Goal: Task Accomplishment & Management: Manage account settings

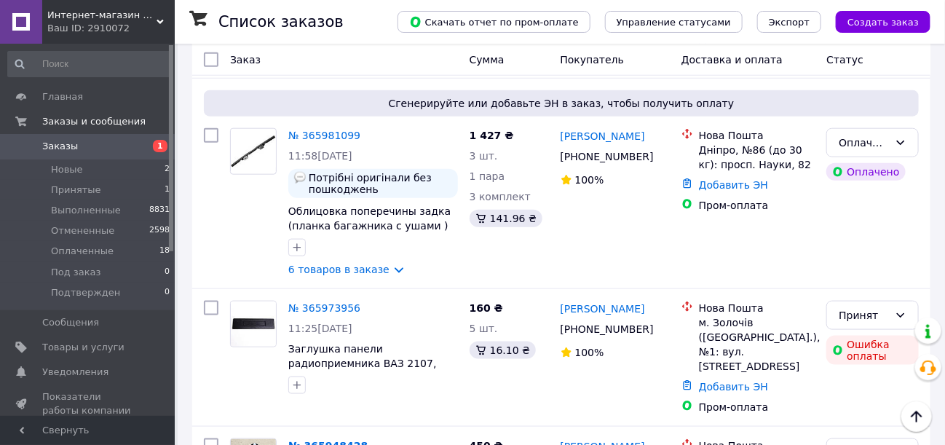
scroll to position [510, 0]
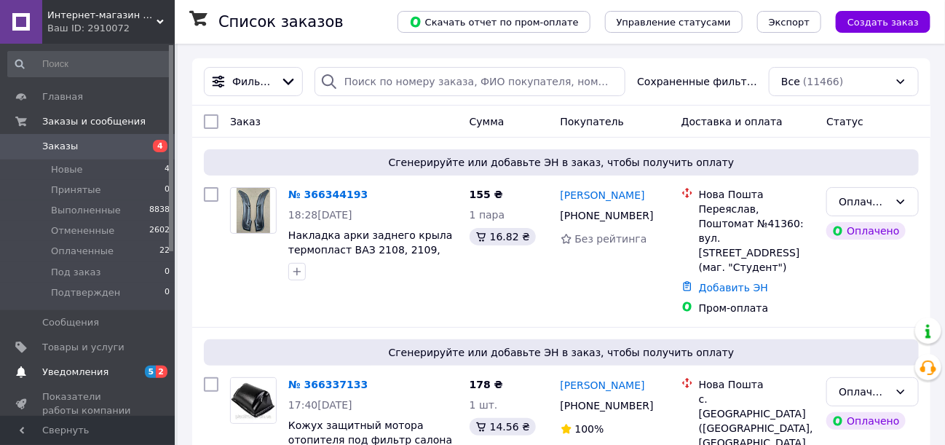
click at [76, 369] on span "Уведомления" at bounding box center [75, 372] width 66 height 13
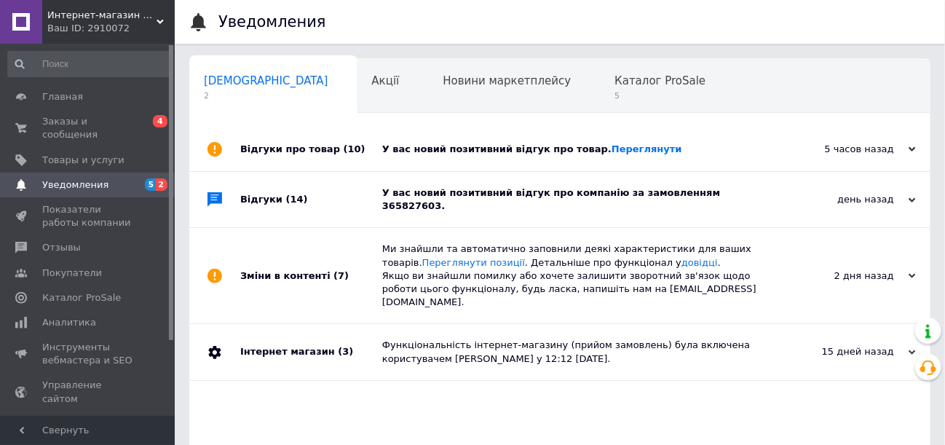
click at [626, 195] on div "У вас новий позитивний відгук про компанію за замовленням 365827603." at bounding box center [576, 199] width 388 height 26
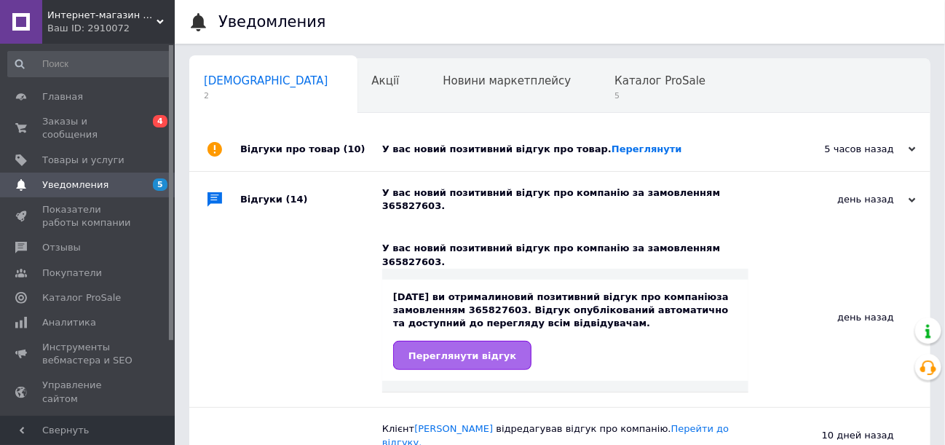
click at [449, 350] on span "Переглянути відгук" at bounding box center [463, 355] width 108 height 11
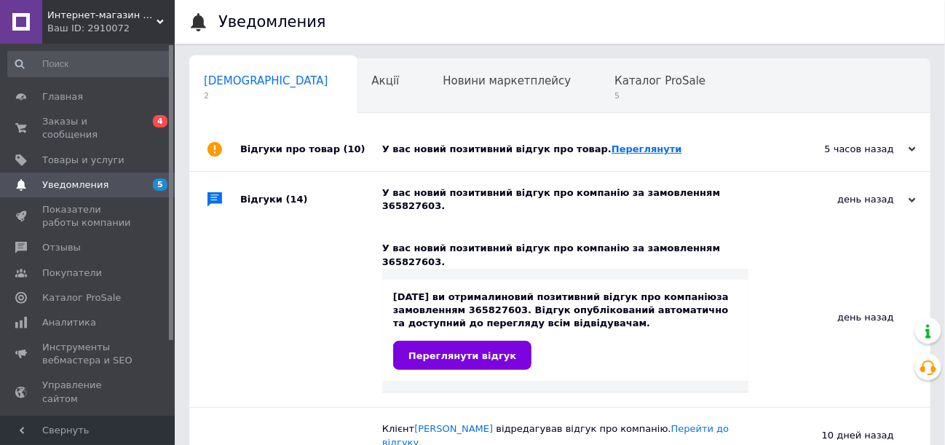
click at [618, 152] on link "Переглянути" at bounding box center [647, 148] width 71 height 11
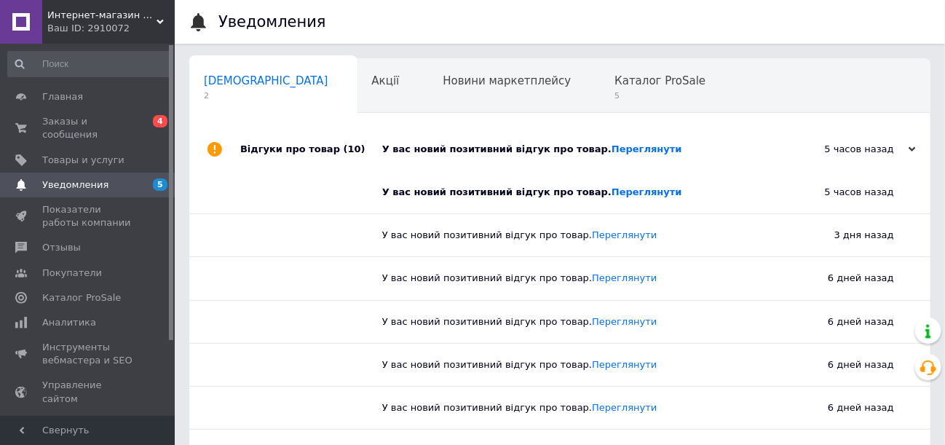
click at [82, 178] on span "Уведомления" at bounding box center [75, 184] width 66 height 13
click at [615, 77] on span "Каталог ProSale" at bounding box center [660, 80] width 91 height 13
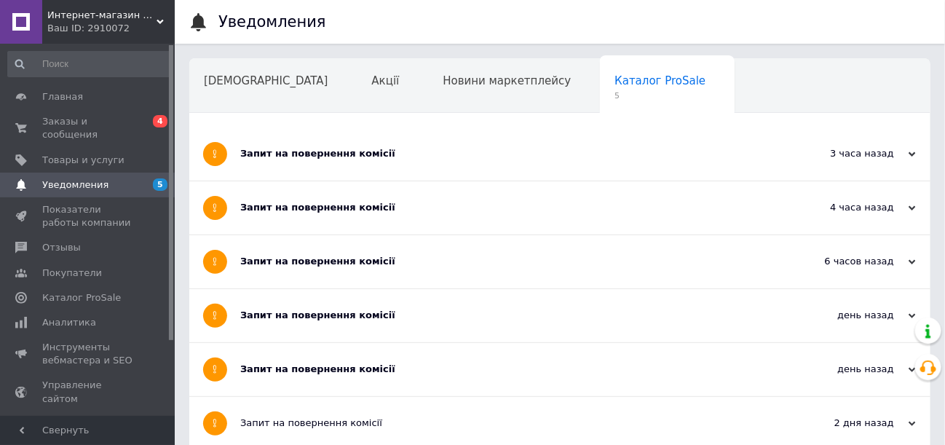
click at [354, 371] on div "Запит на повернення комісії" at bounding box center [505, 369] width 530 height 13
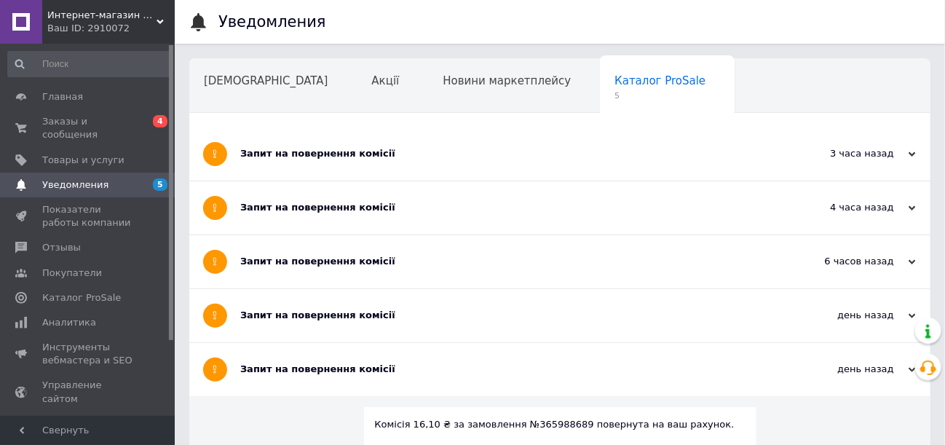
click at [352, 314] on div "Запит на повернення комісії" at bounding box center [505, 315] width 530 height 13
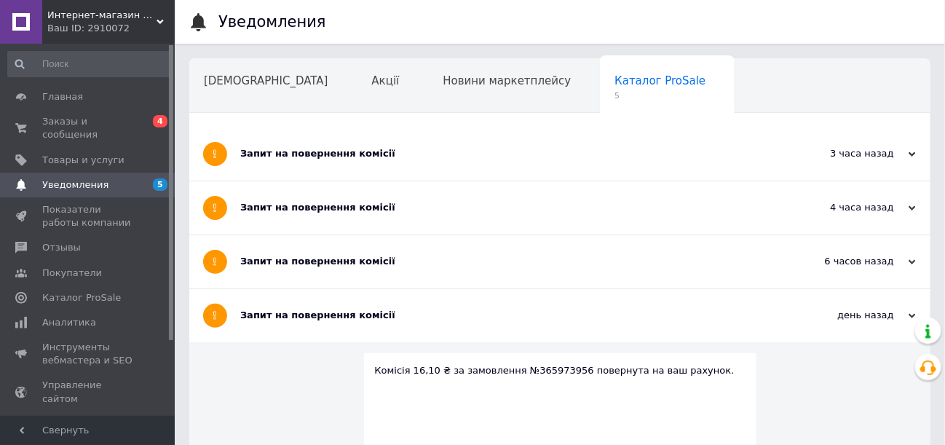
drag, startPoint x: 350, startPoint y: 258, endPoint x: 358, endPoint y: 218, distance: 40.8
click at [353, 253] on div "Запит на повернення комісії" at bounding box center [505, 261] width 530 height 53
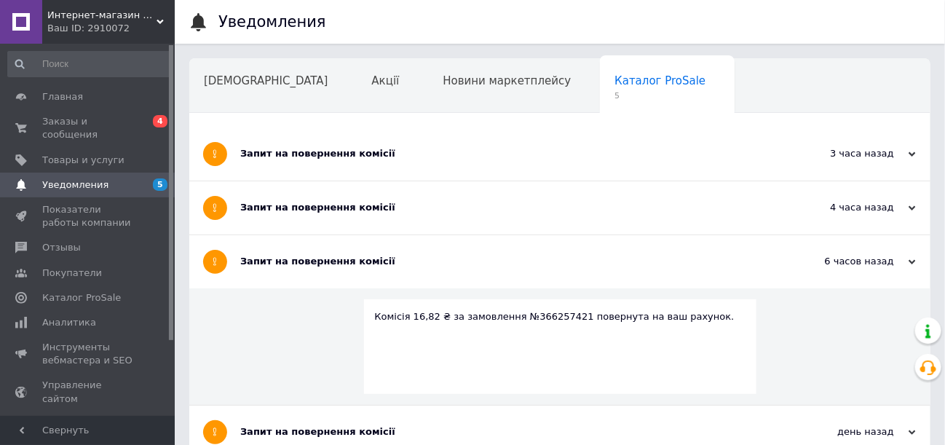
drag, startPoint x: 358, startPoint y: 209, endPoint x: 362, endPoint y: 192, distance: 17.9
click at [359, 206] on div "Запит на повернення комісії" at bounding box center [505, 207] width 530 height 13
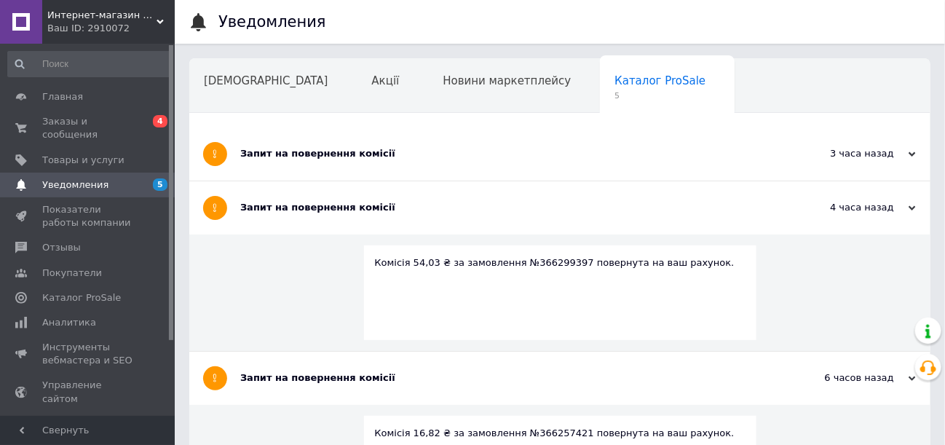
click at [357, 155] on div "Запит на повернення комісії" at bounding box center [505, 153] width 530 height 13
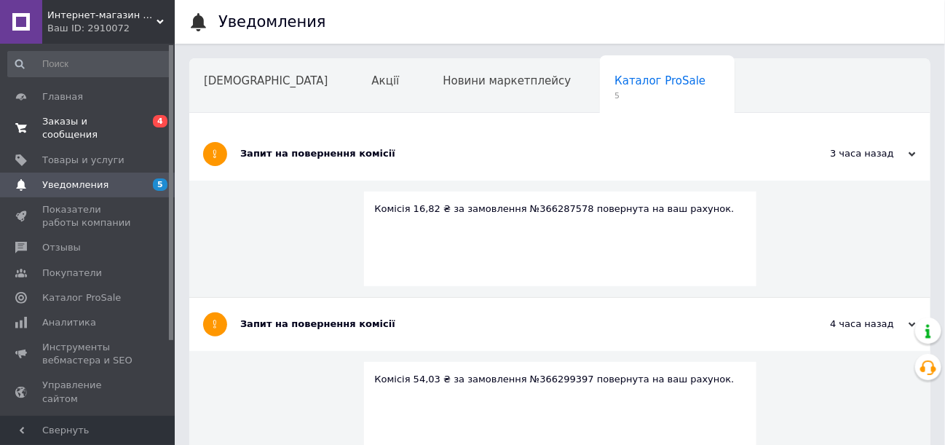
click at [86, 122] on span "Заказы и сообщения" at bounding box center [88, 128] width 92 height 26
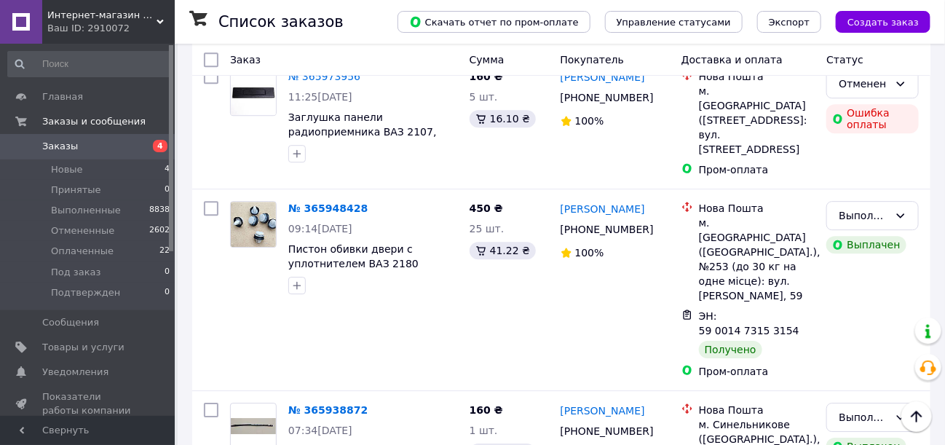
scroll to position [3568, 0]
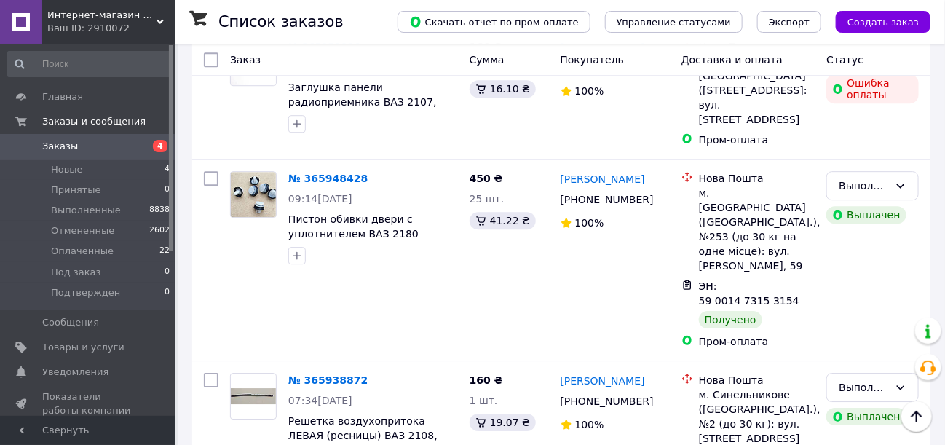
drag, startPoint x: 84, startPoint y: 253, endPoint x: 179, endPoint y: 260, distance: 95.7
click at [84, 252] on span "Оплаченные" at bounding box center [82, 251] width 63 height 13
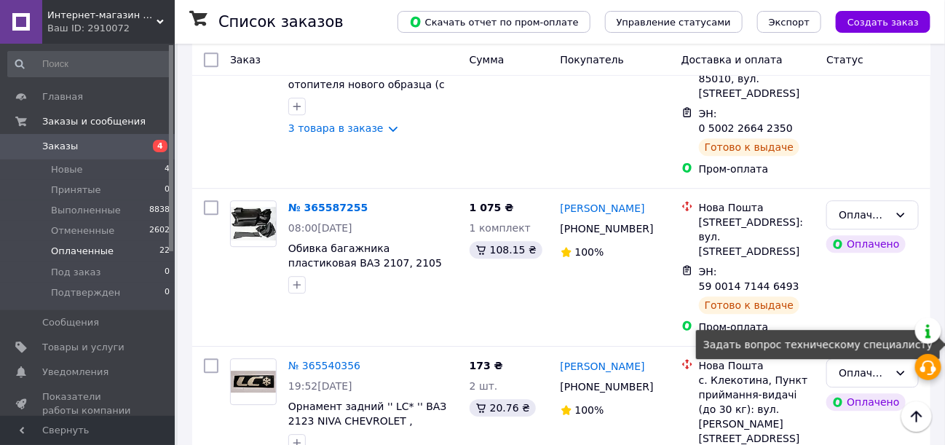
scroll to position [3406, 0]
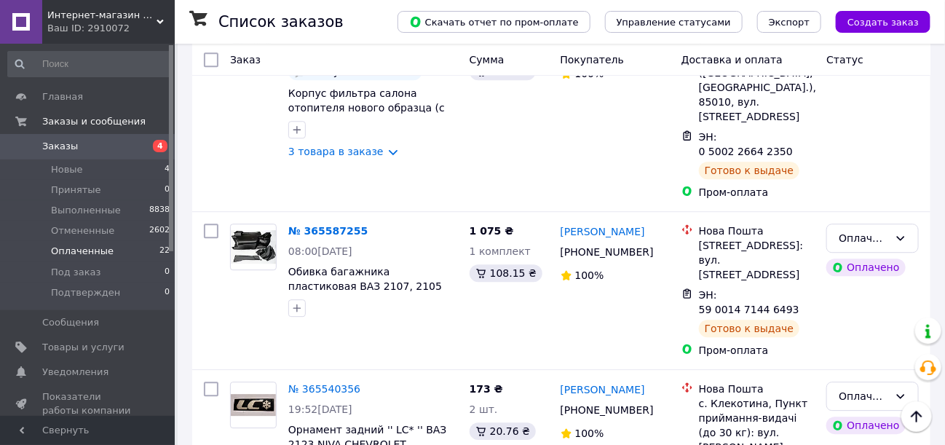
click at [872, 242] on li "Выполнен" at bounding box center [873, 242] width 91 height 26
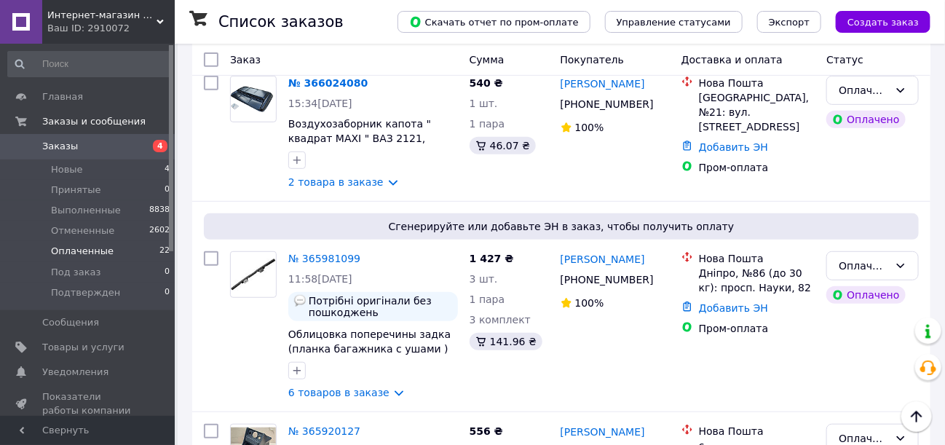
scroll to position [2241, 0]
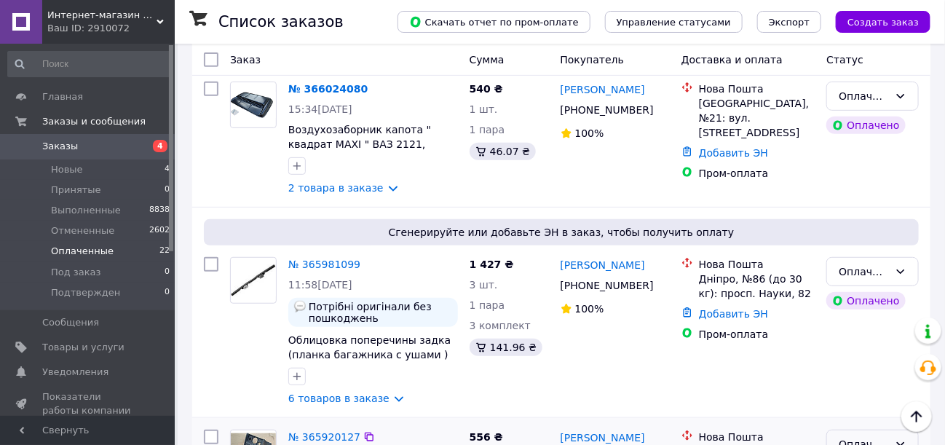
click at [902, 442] on icon at bounding box center [901, 444] width 8 height 4
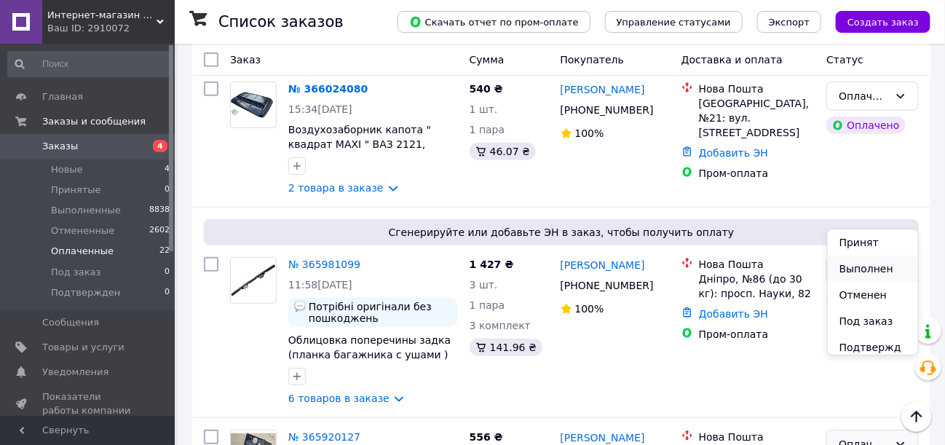
click at [871, 269] on li "Выполнен" at bounding box center [873, 269] width 91 height 26
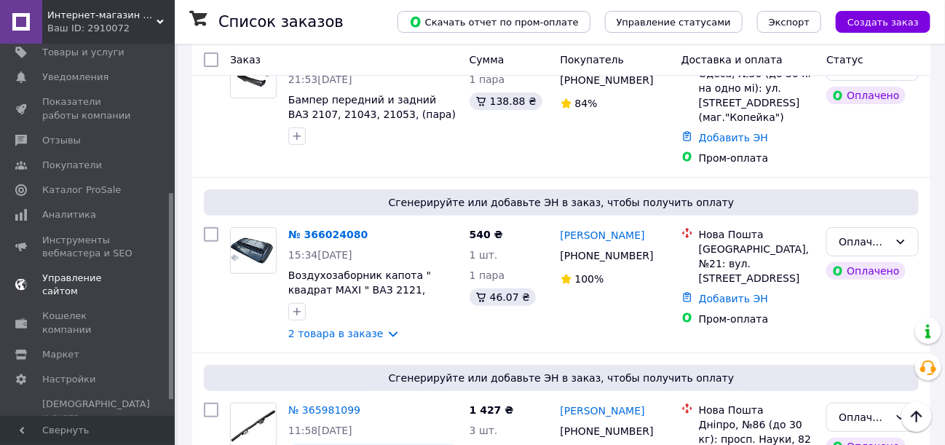
scroll to position [296, 0]
click at [99, 309] on span "Кошелек компании" at bounding box center [88, 322] width 92 height 26
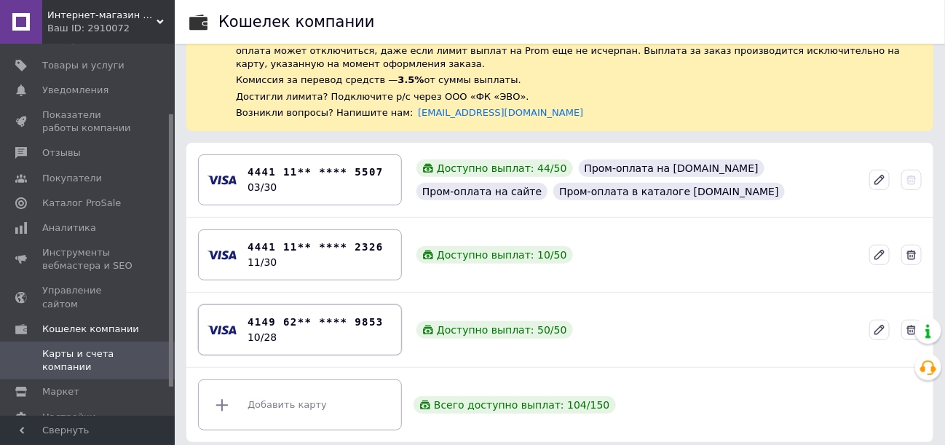
scroll to position [103, 0]
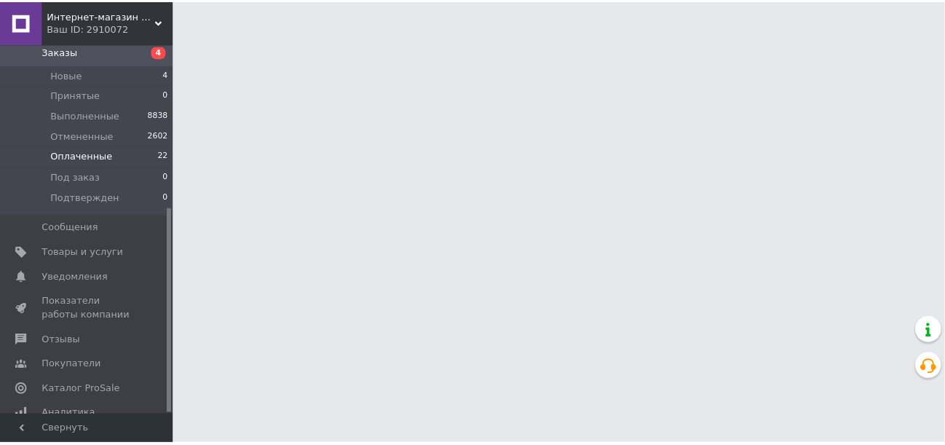
scroll to position [296, 0]
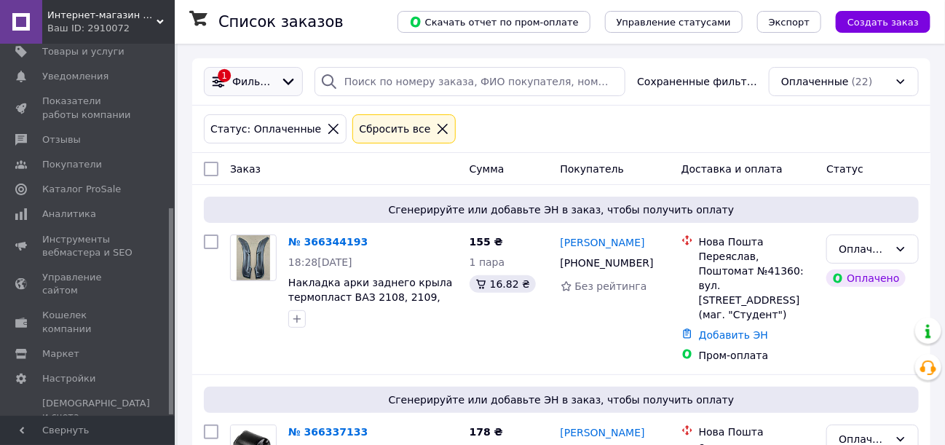
click at [288, 82] on icon at bounding box center [288, 82] width 16 height 16
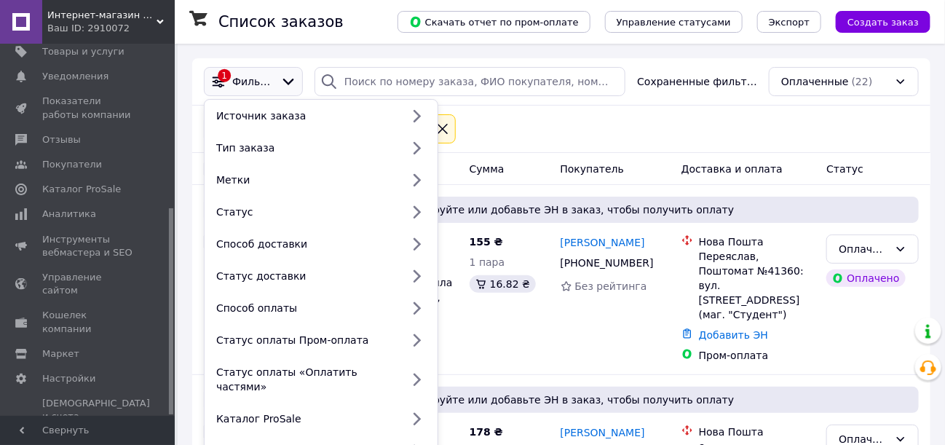
click at [224, 78] on icon at bounding box center [219, 82] width 12 height 12
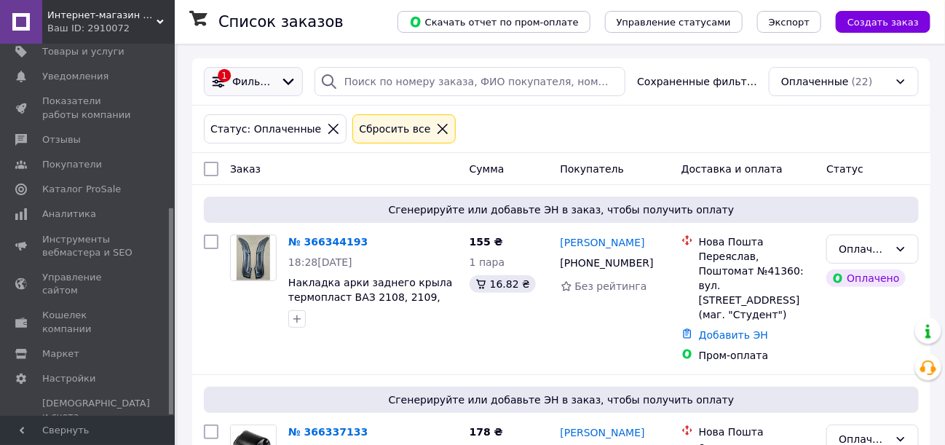
click at [224, 78] on icon at bounding box center [219, 82] width 12 height 12
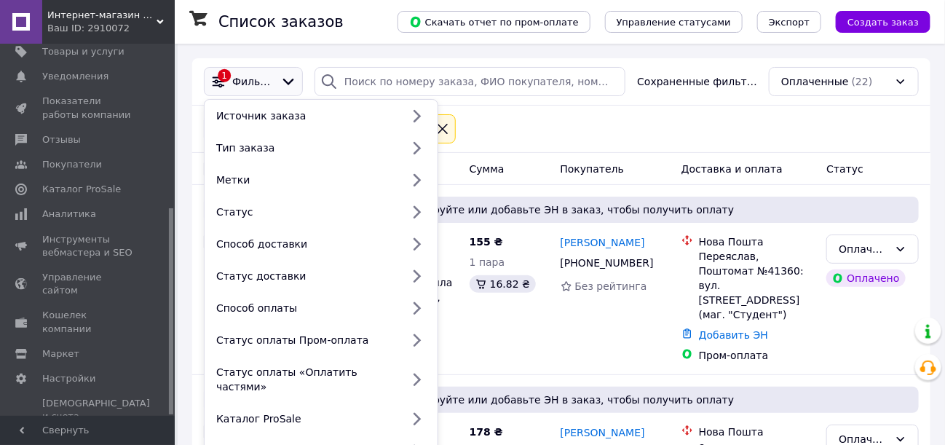
click at [224, 77] on icon at bounding box center [218, 82] width 16 height 16
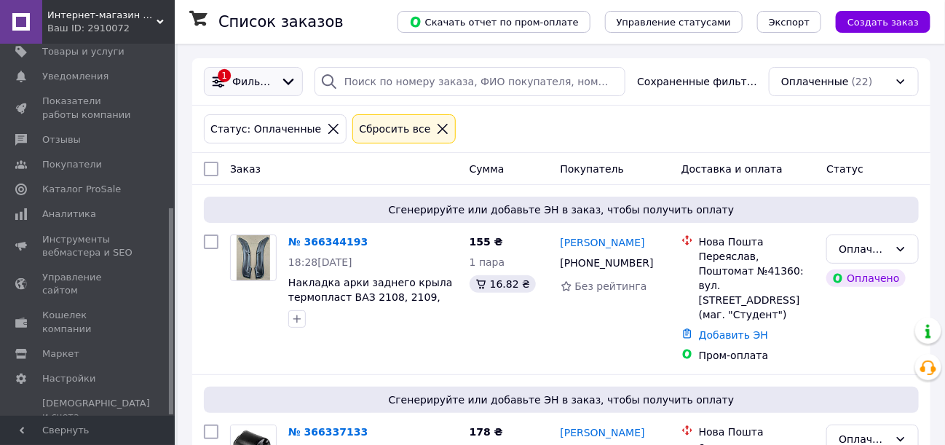
click at [224, 76] on icon at bounding box center [218, 82] width 16 height 16
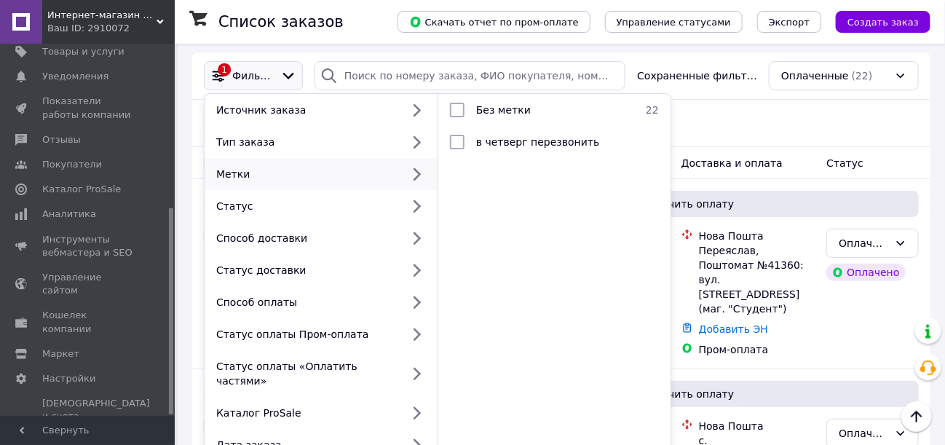
scroll to position [0, 0]
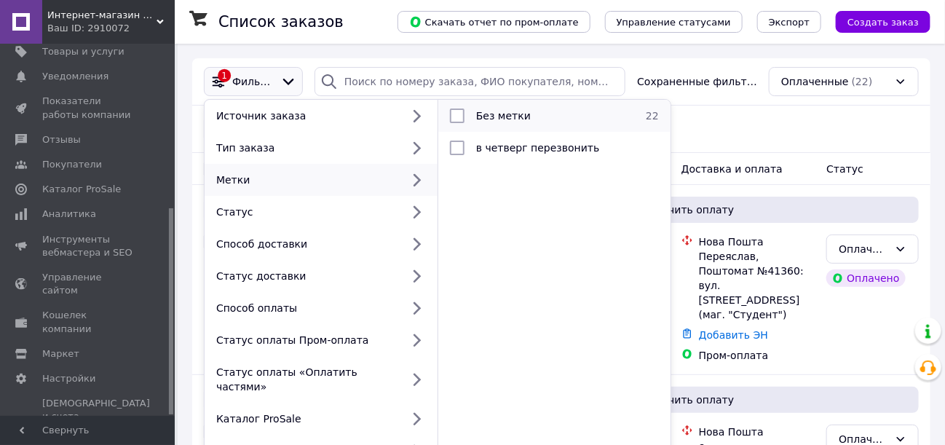
click at [615, 117] on div "Без метки" at bounding box center [552, 116] width 164 height 15
checkbox input "true"
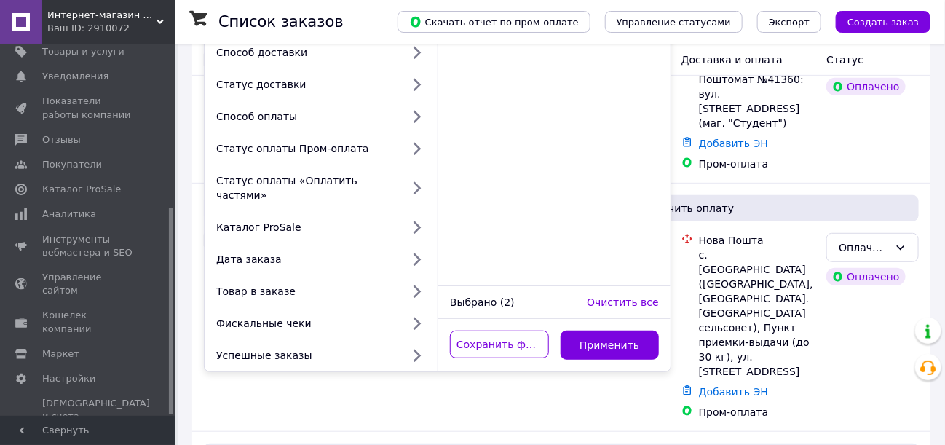
scroll to position [218, 0]
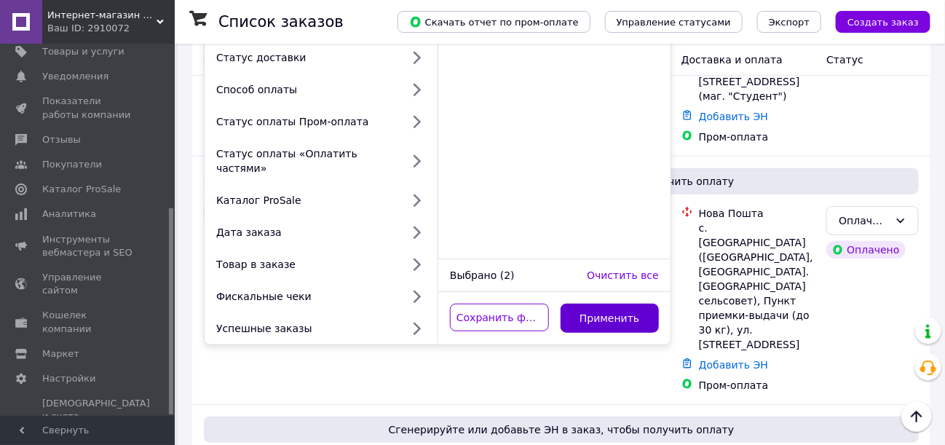
click at [607, 304] on button "Применить" at bounding box center [610, 318] width 99 height 29
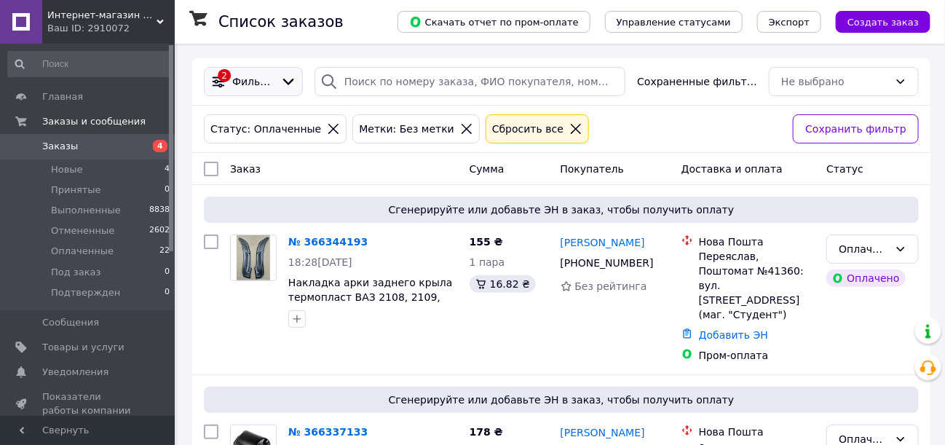
click at [288, 80] on icon at bounding box center [288, 82] width 16 height 16
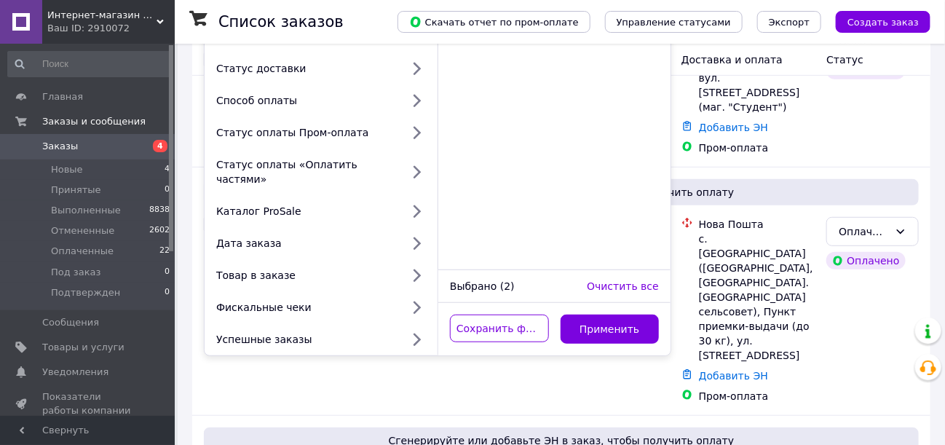
scroll to position [218, 0]
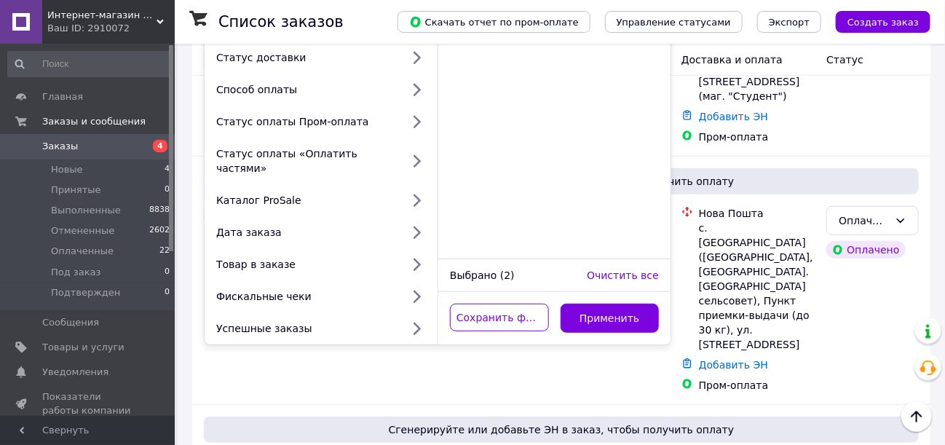
click at [626, 269] on span "Очистить все" at bounding box center [623, 275] width 72 height 12
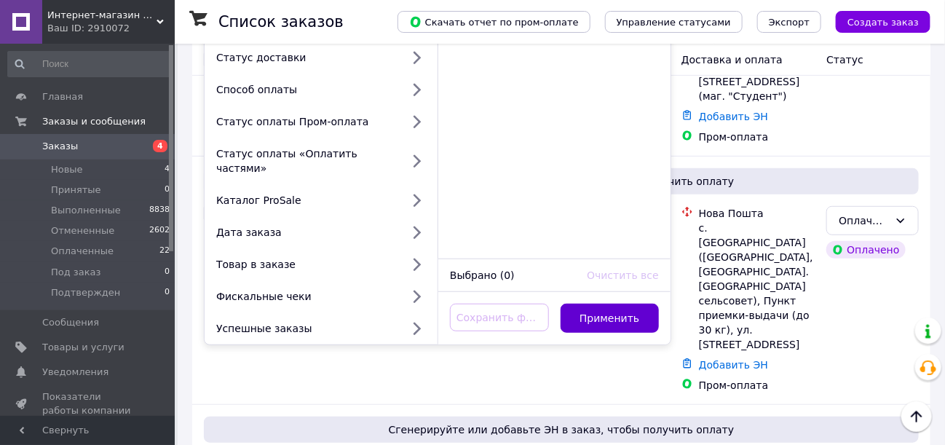
click at [603, 304] on button "Применить" at bounding box center [610, 318] width 99 height 29
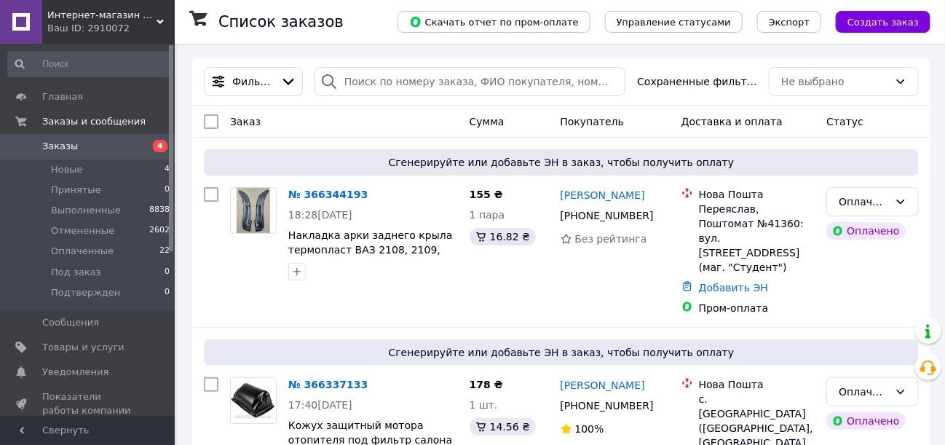
drag, startPoint x: 60, startPoint y: 143, endPoint x: 68, endPoint y: 141, distance: 9.0
click at [61, 143] on span "Заказы" at bounding box center [60, 146] width 36 height 13
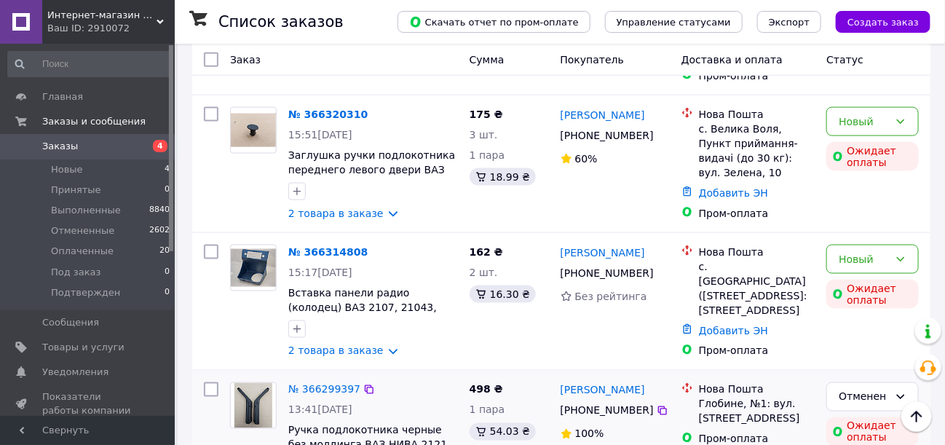
scroll to position [655, 0]
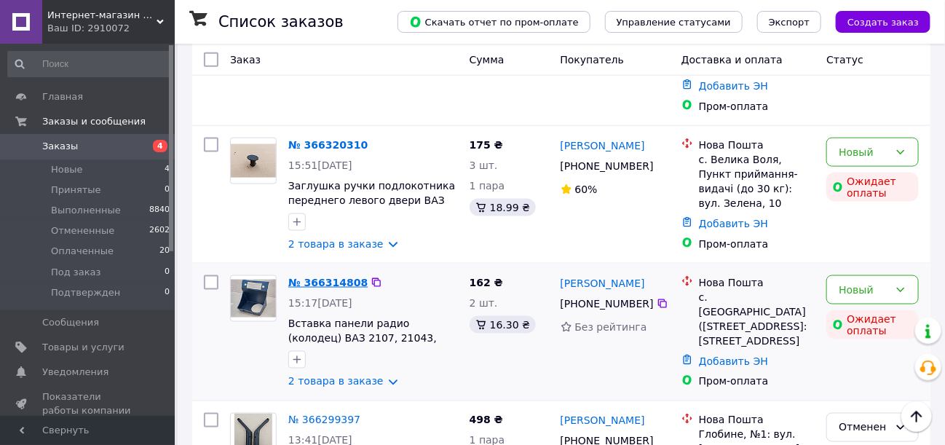
click at [320, 277] on link "№ 366314808" at bounding box center [327, 283] width 79 height 12
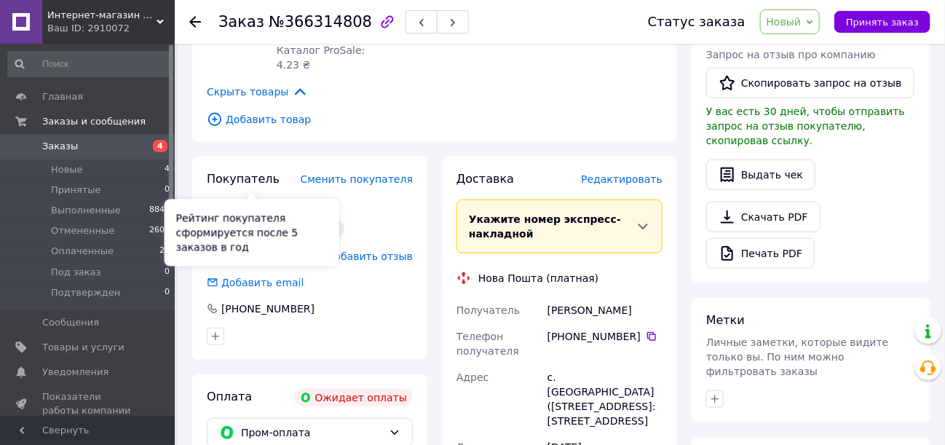
scroll to position [510, 0]
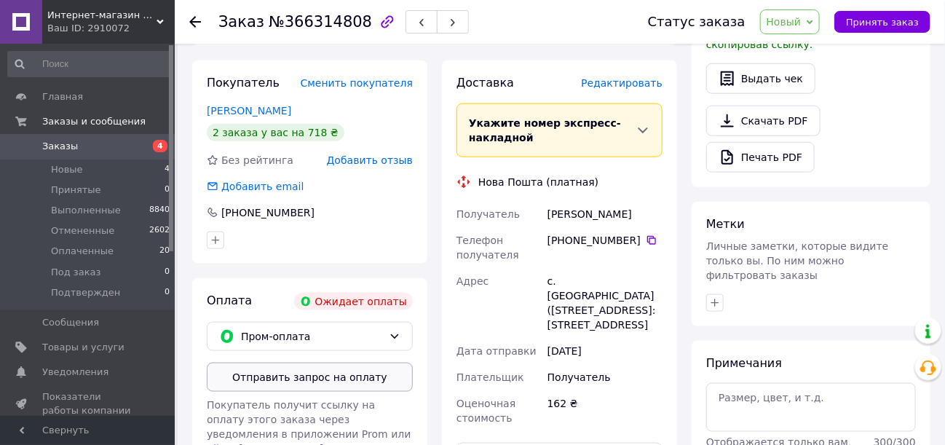
click at [278, 363] on button "Отправить запрос на оплату" at bounding box center [310, 377] width 206 height 29
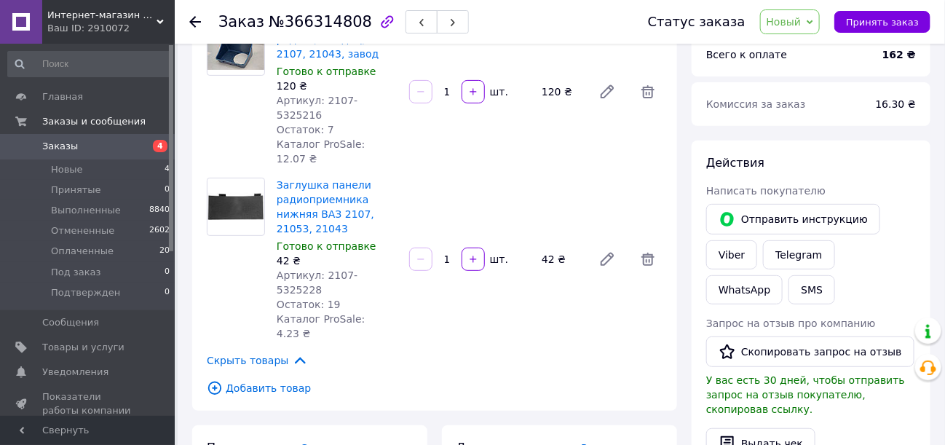
scroll to position [146, 0]
click at [54, 146] on span "Заказы" at bounding box center [60, 146] width 36 height 13
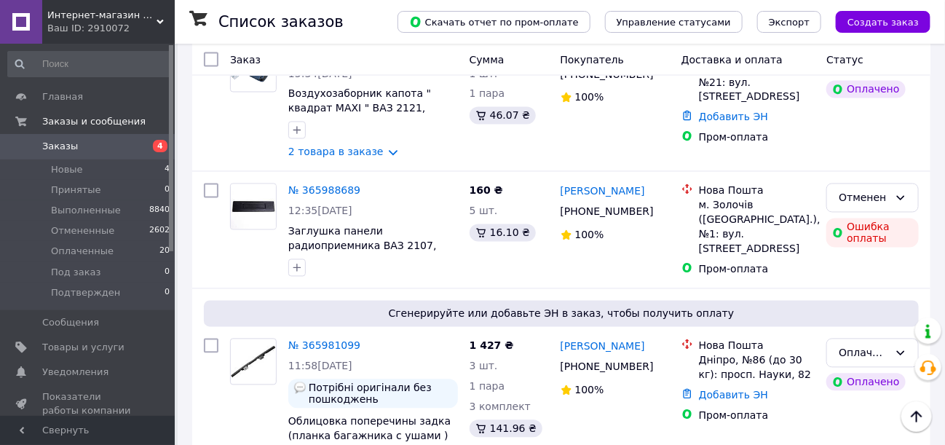
scroll to position [2913, 0]
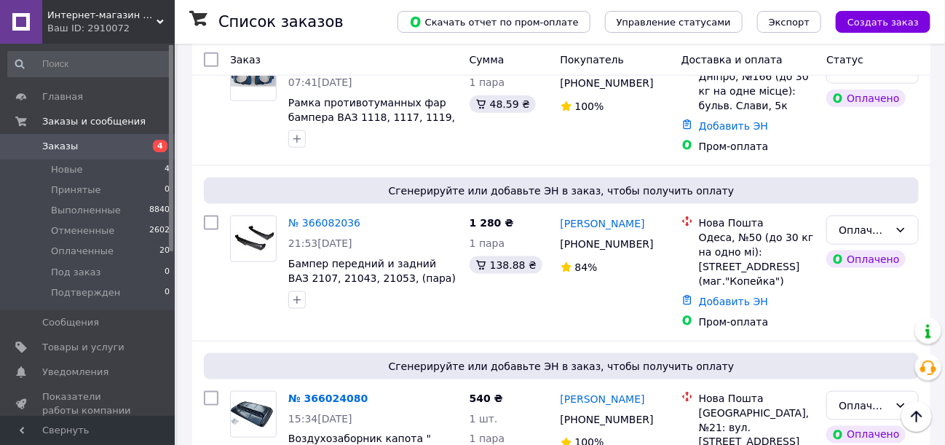
scroll to position [2622, 0]
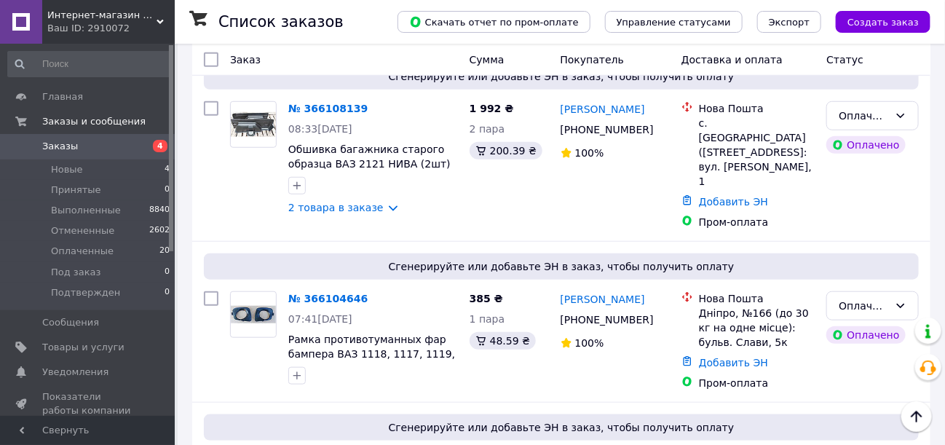
scroll to position [2402, 0]
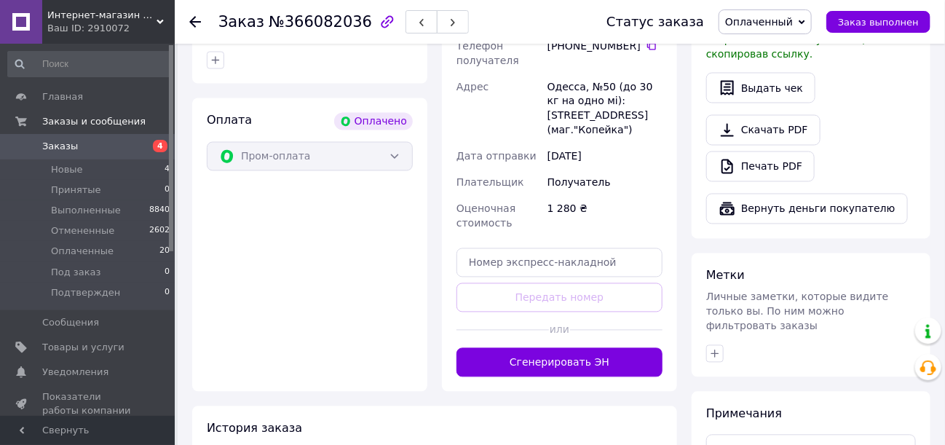
scroll to position [731, 0]
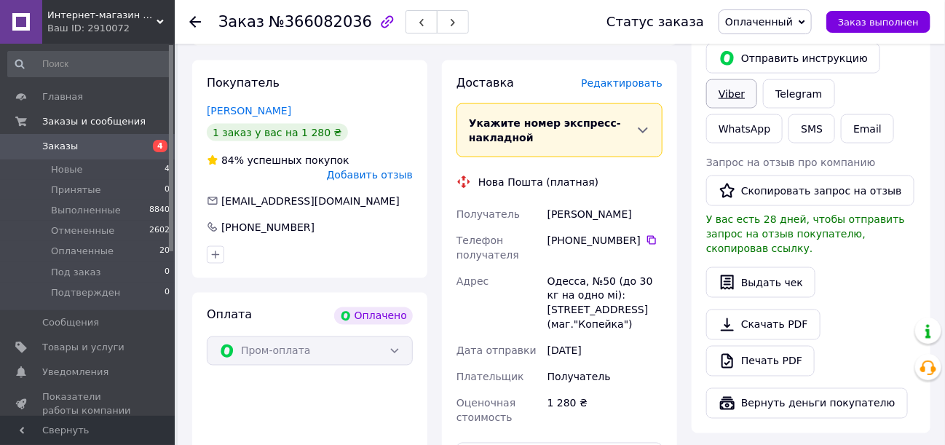
click at [725, 79] on link "Viber" at bounding box center [731, 93] width 51 height 29
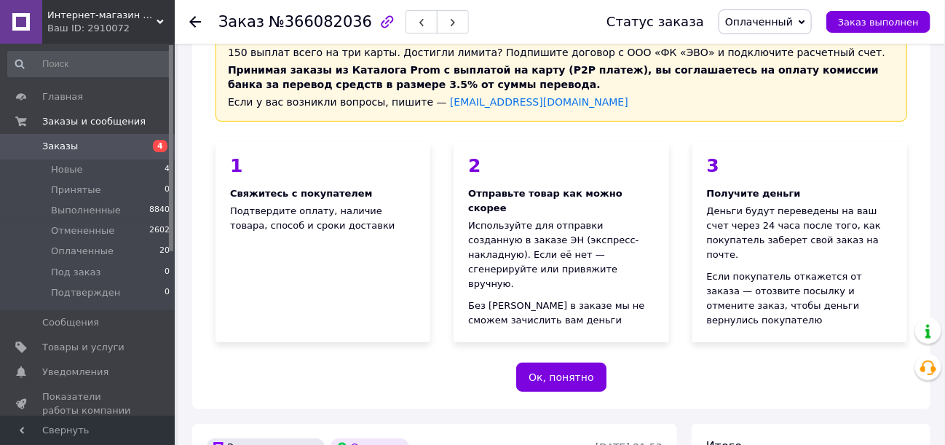
scroll to position [0, 0]
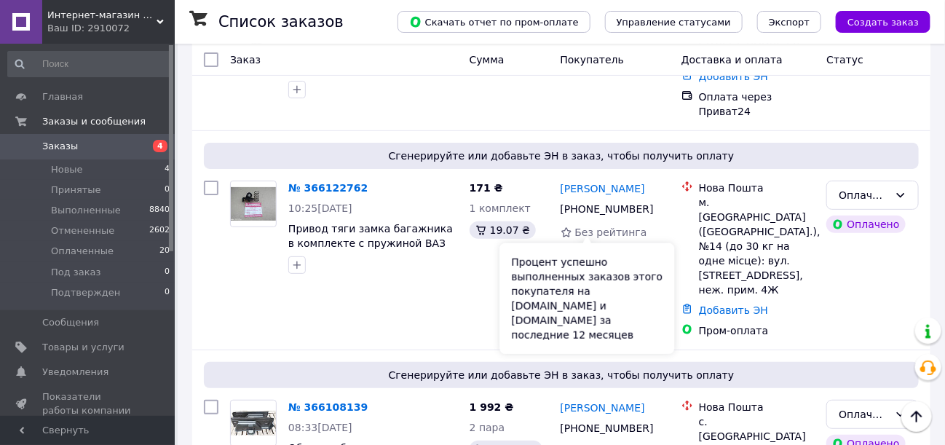
scroll to position [2111, 0]
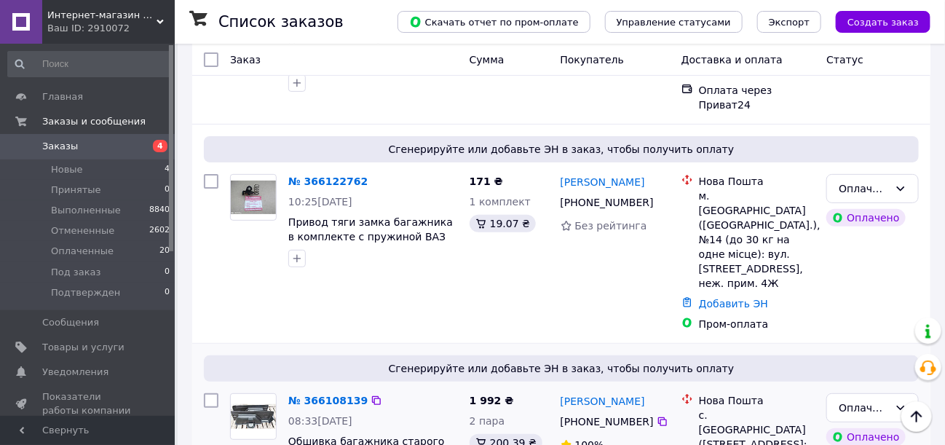
click at [318, 395] on link "№ 366108139" at bounding box center [327, 401] width 79 height 12
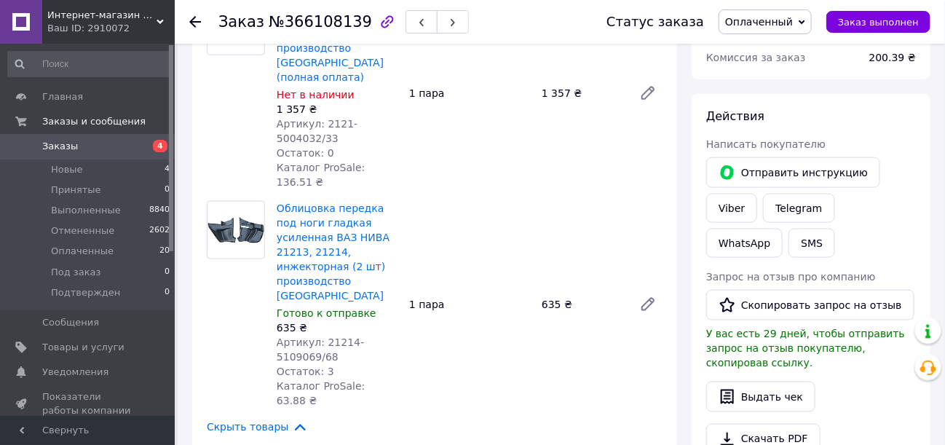
scroll to position [573, 0]
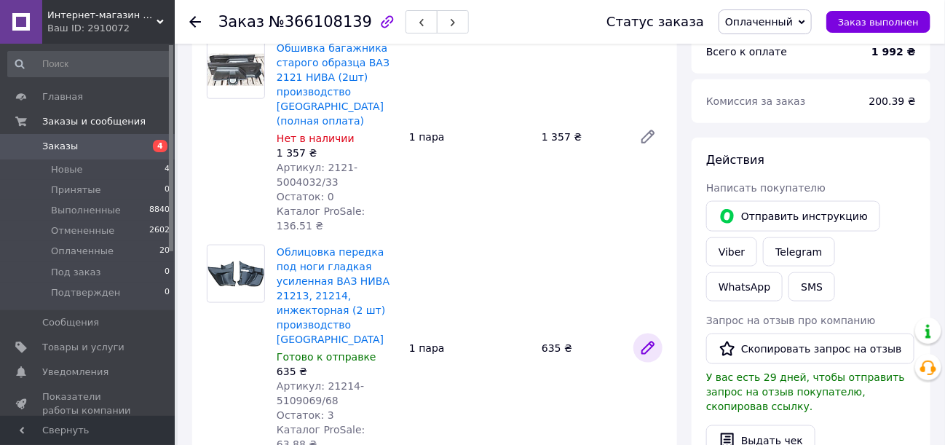
click at [647, 342] on icon at bounding box center [648, 348] width 12 height 12
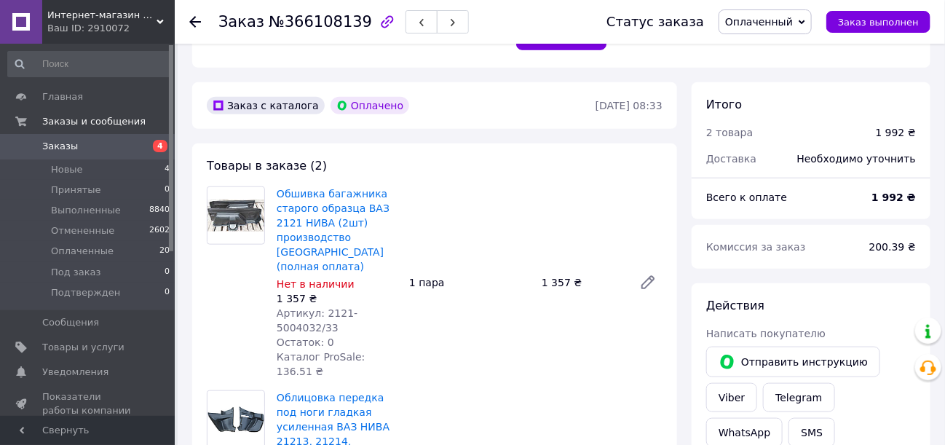
scroll to position [427, 0]
click at [58, 147] on span "Заказы" at bounding box center [60, 146] width 36 height 13
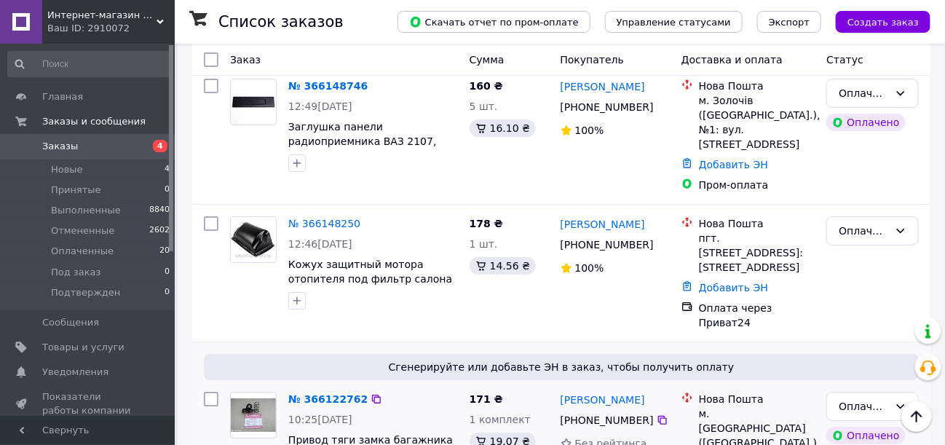
scroll to position [1966, 0]
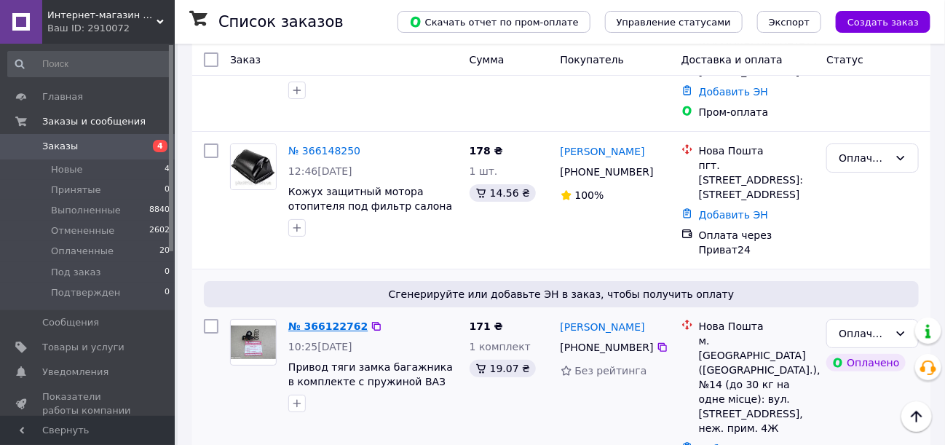
click at [316, 320] on link "№ 366122762" at bounding box center [327, 326] width 79 height 12
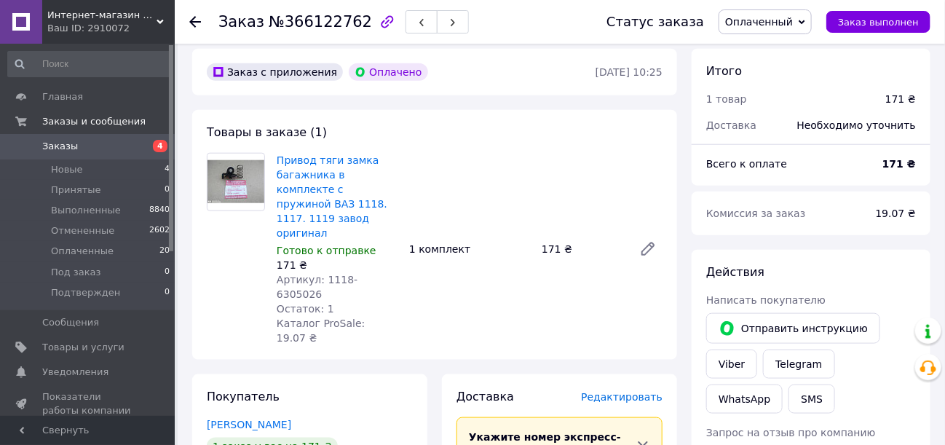
scroll to position [457, 0]
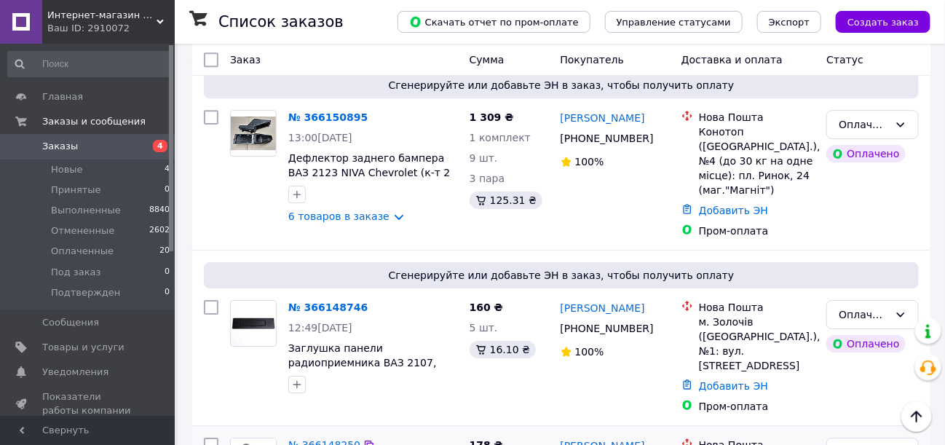
scroll to position [1675, 0]
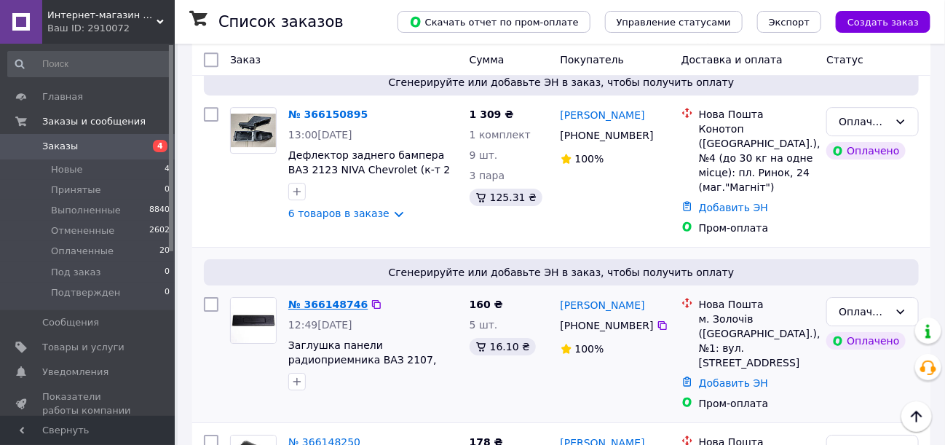
click at [318, 299] on link "№ 366148746" at bounding box center [327, 305] width 79 height 12
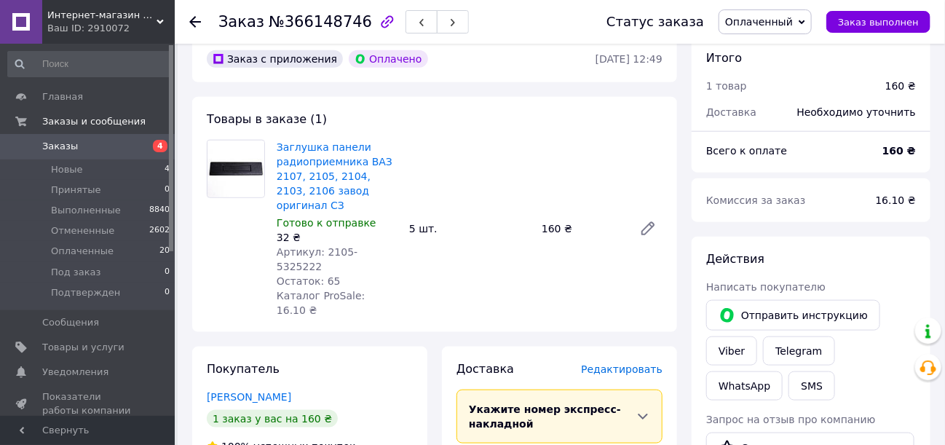
scroll to position [507, 0]
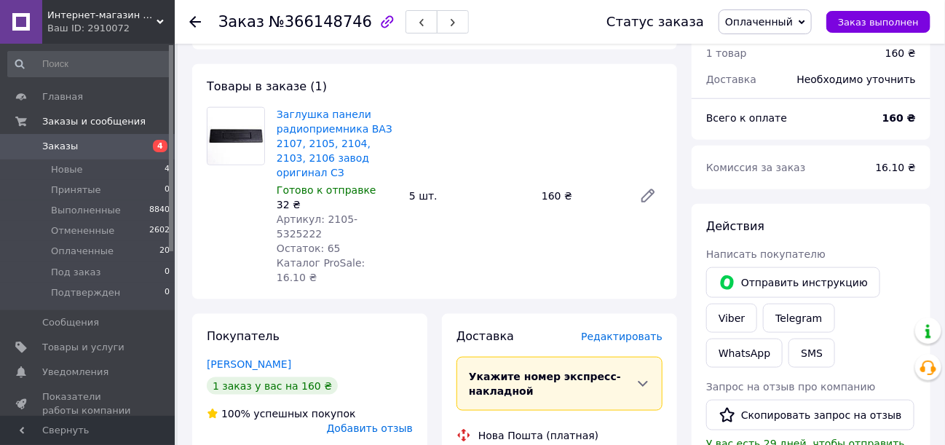
click at [58, 146] on span "Заказы" at bounding box center [60, 146] width 36 height 13
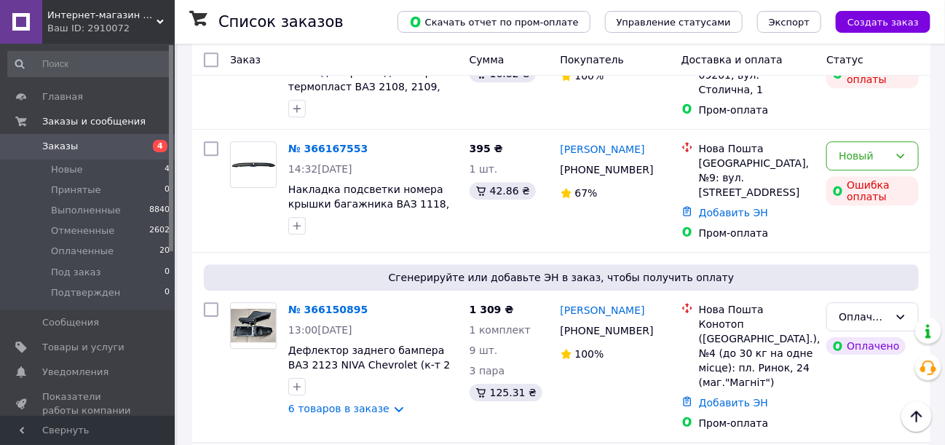
scroll to position [1456, 0]
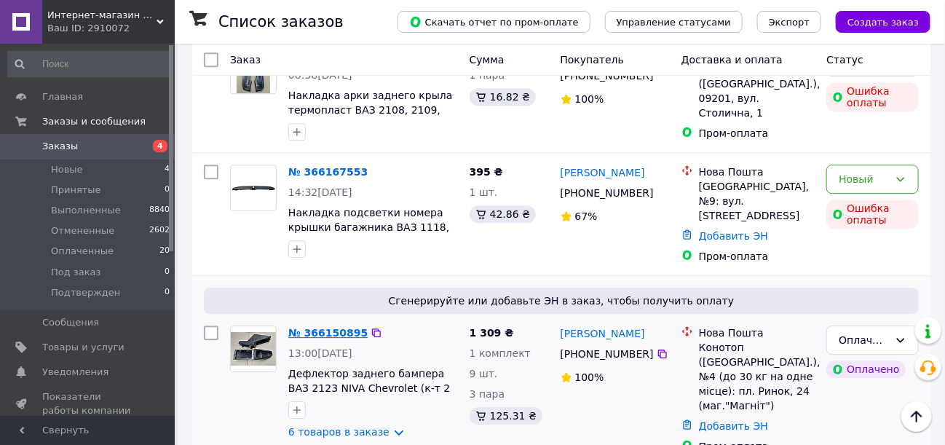
click at [335, 327] on link "№ 366150895" at bounding box center [327, 333] width 79 height 12
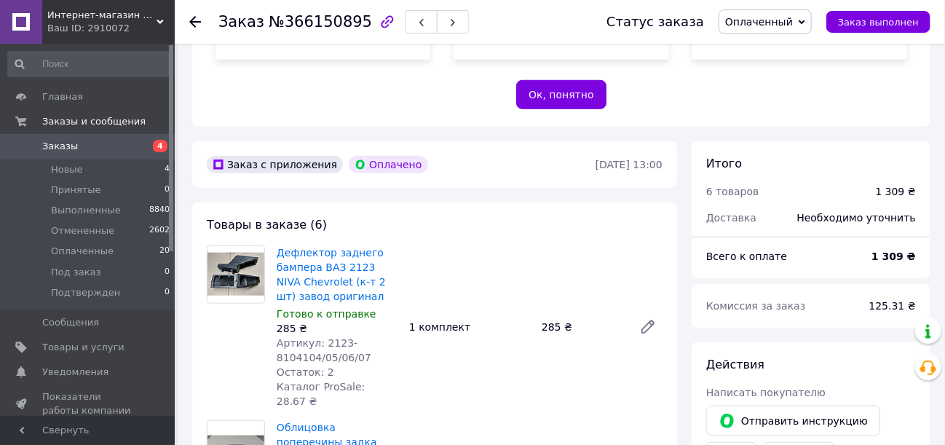
scroll to position [291, 0]
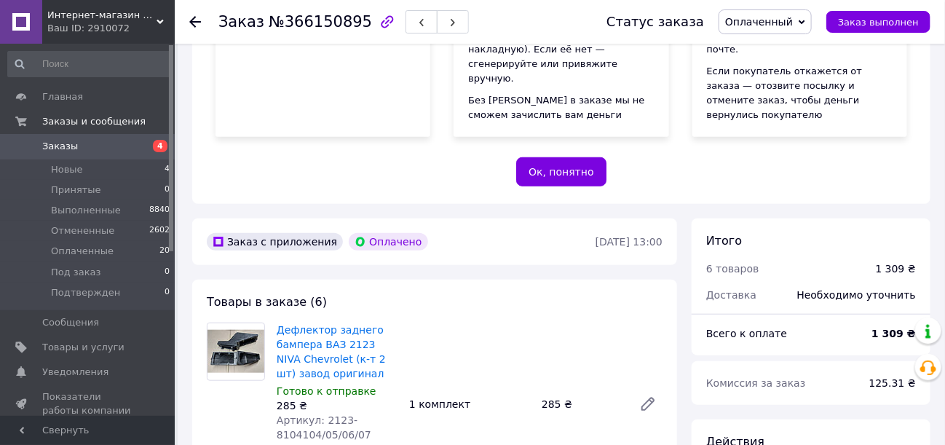
click at [68, 149] on span "Заказы" at bounding box center [60, 146] width 36 height 13
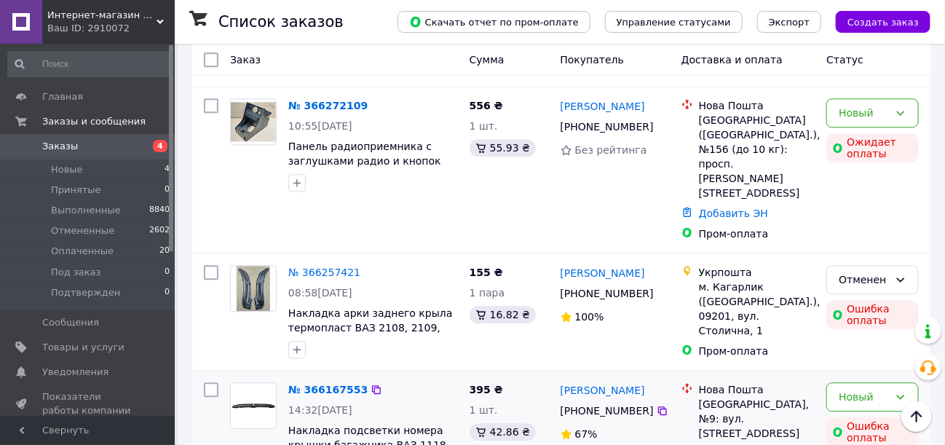
scroll to position [1237, 0]
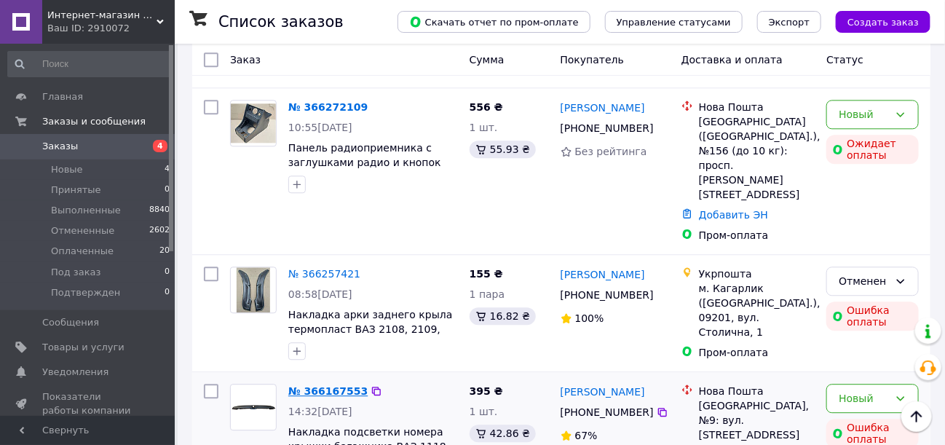
click at [329, 385] on link "№ 366167553" at bounding box center [327, 391] width 79 height 12
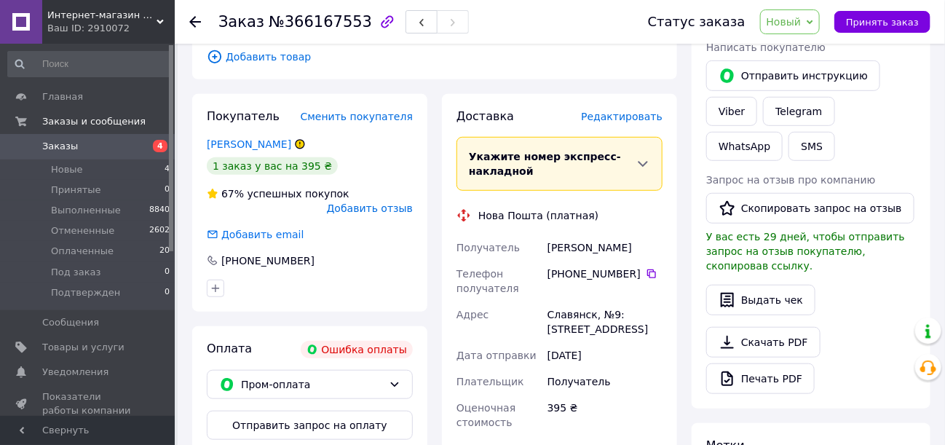
scroll to position [216, 0]
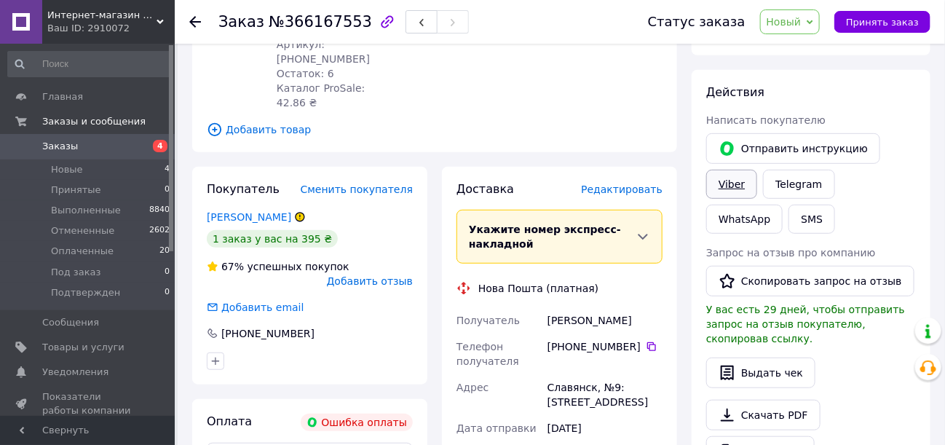
click at [725, 184] on link "Viber" at bounding box center [731, 184] width 51 height 29
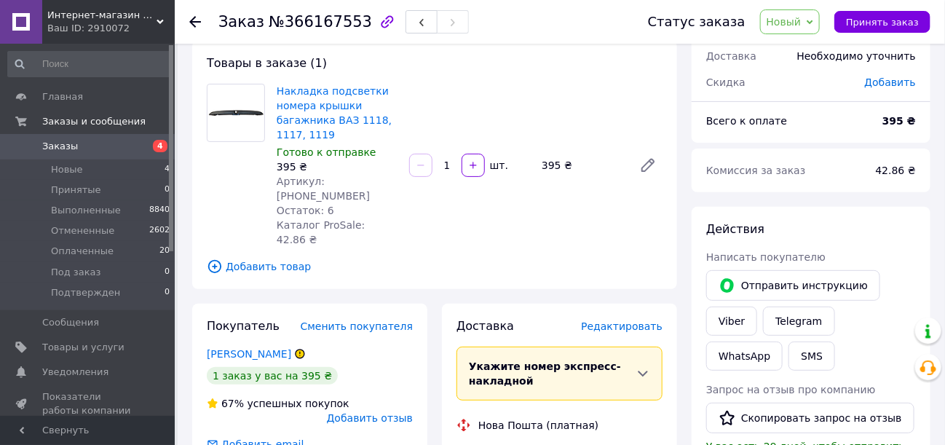
scroll to position [70, 0]
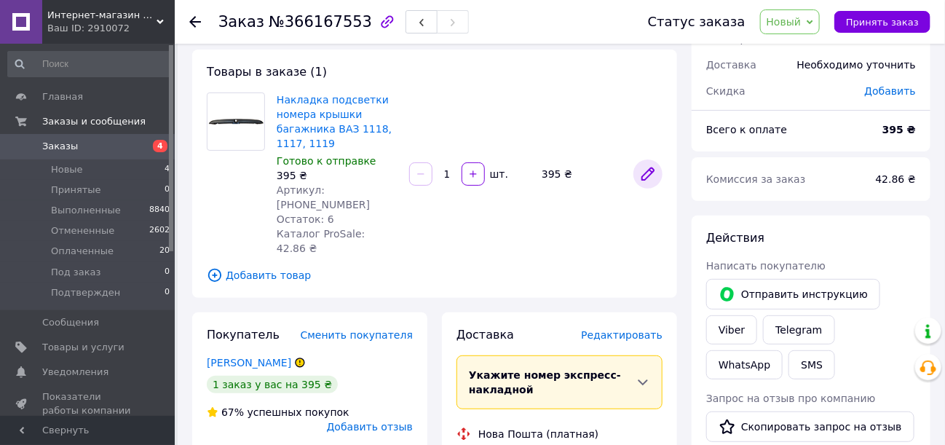
click at [642, 166] on icon at bounding box center [647, 173] width 17 height 17
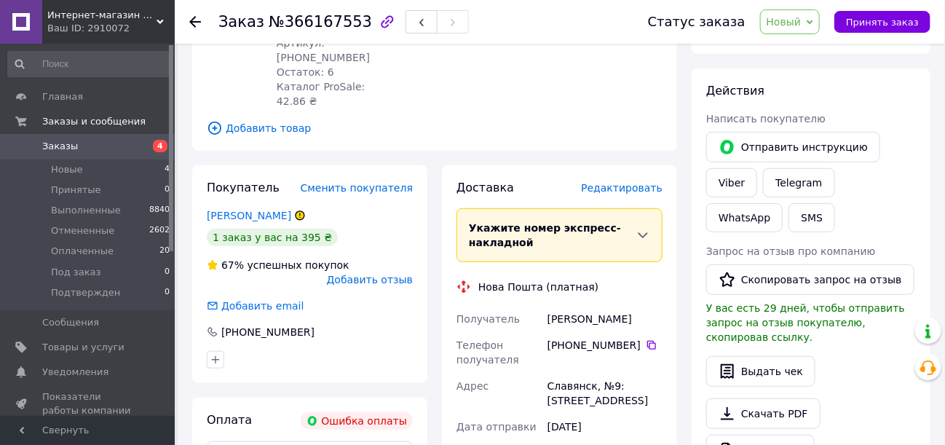
scroll to position [218, 0]
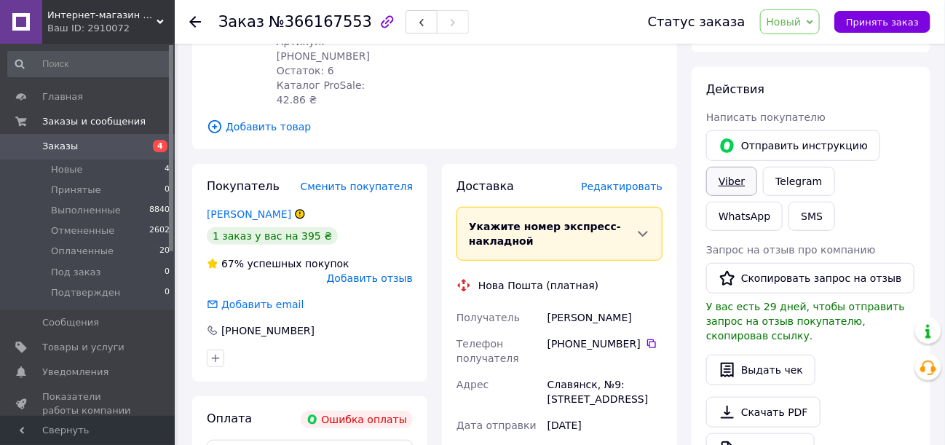
click at [735, 183] on link "Viber" at bounding box center [731, 181] width 51 height 29
click at [783, 202] on link "WhatsApp" at bounding box center [744, 216] width 76 height 29
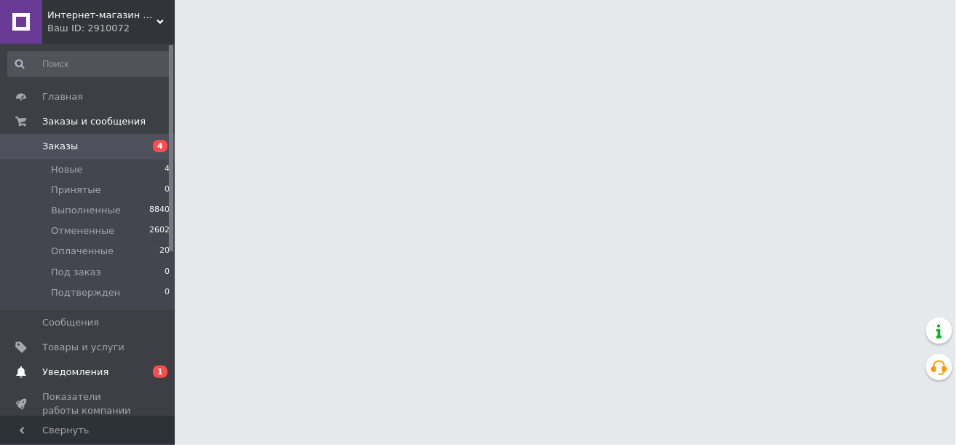
click at [76, 372] on span "Уведомления" at bounding box center [75, 372] width 66 height 13
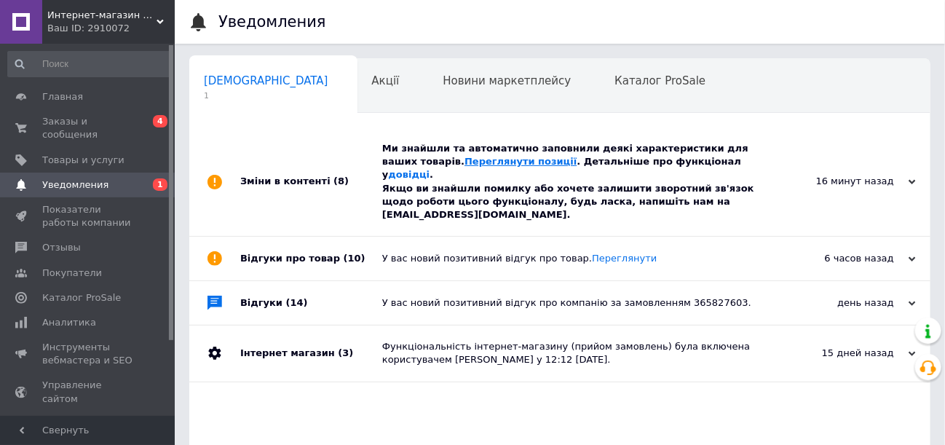
click at [465, 160] on link "Переглянути позиції" at bounding box center [521, 161] width 112 height 11
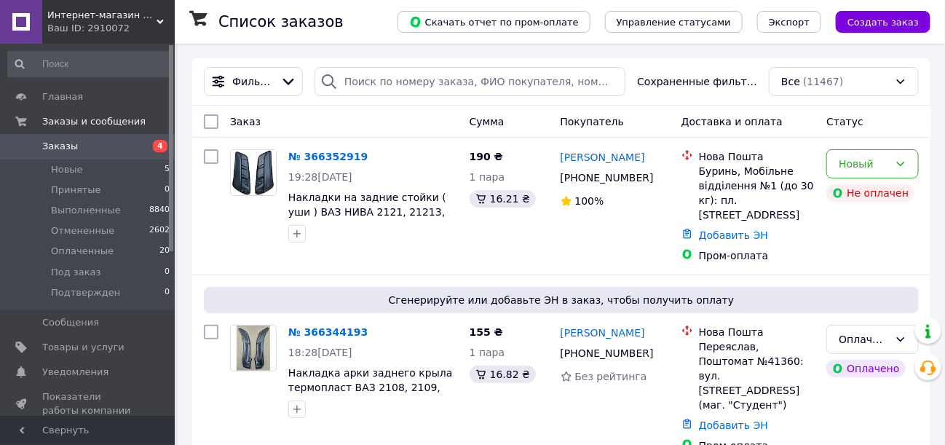
click at [333, 155] on link "№ 366352919" at bounding box center [327, 157] width 79 height 12
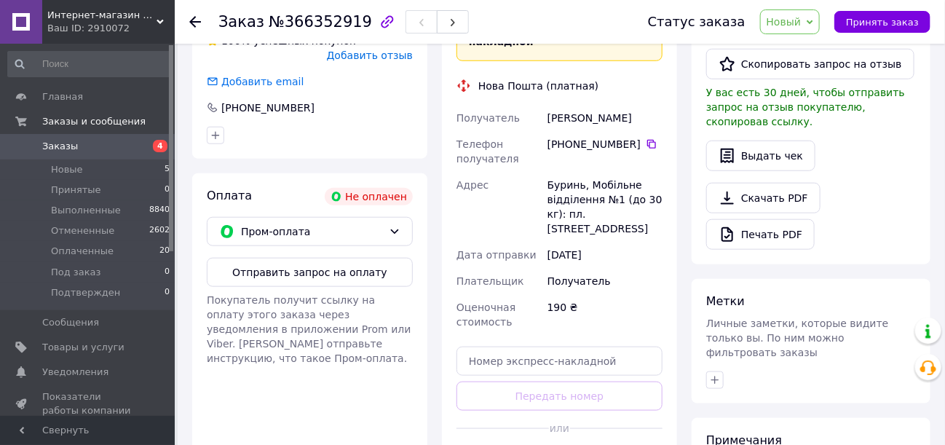
scroll to position [439, 0]
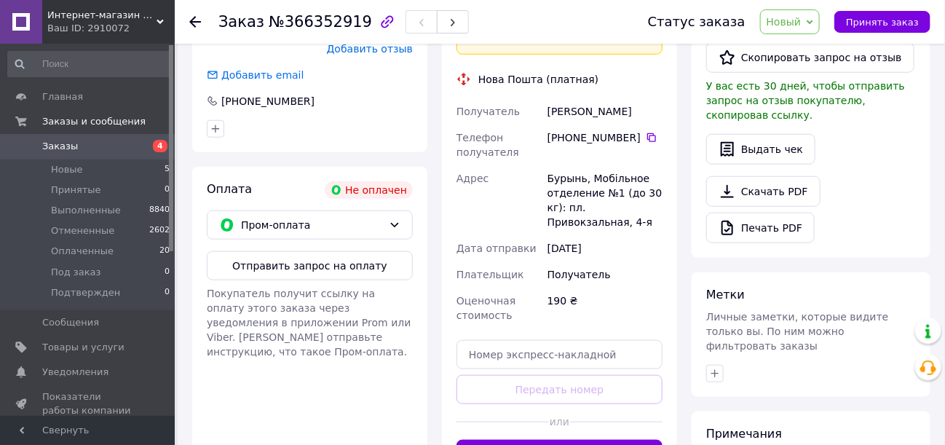
click at [322, 251] on button "Отправить запрос на оплату" at bounding box center [310, 265] width 206 height 29
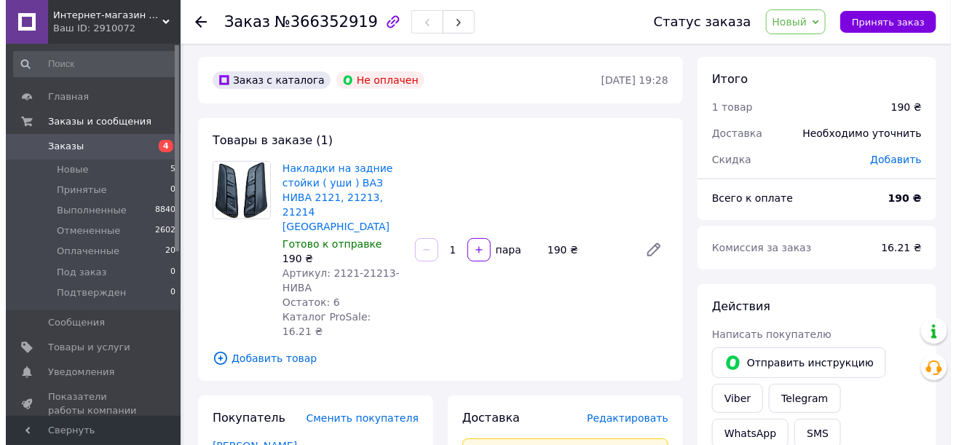
scroll to position [0, 0]
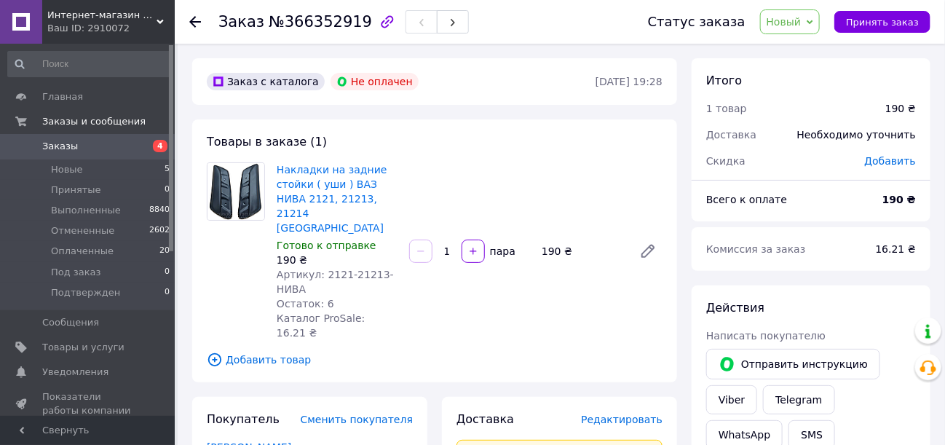
click at [60, 145] on span "Заказы" at bounding box center [60, 146] width 36 height 13
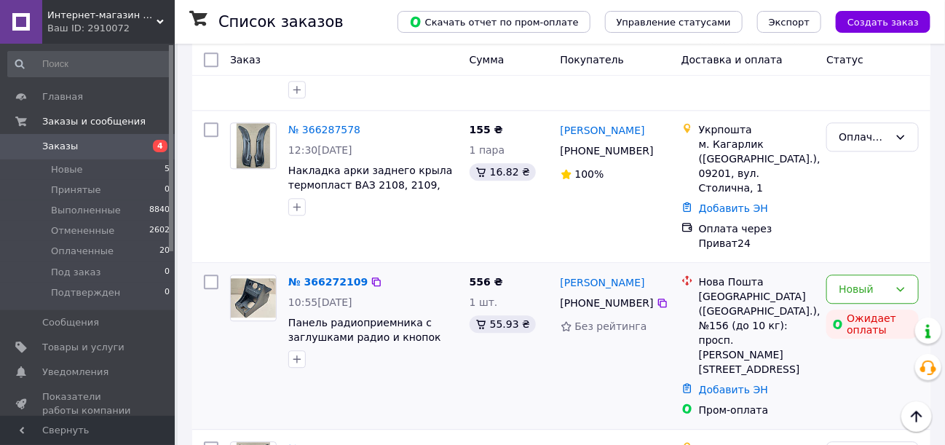
scroll to position [1237, 0]
click at [316, 277] on link "№ 366272109" at bounding box center [327, 283] width 79 height 12
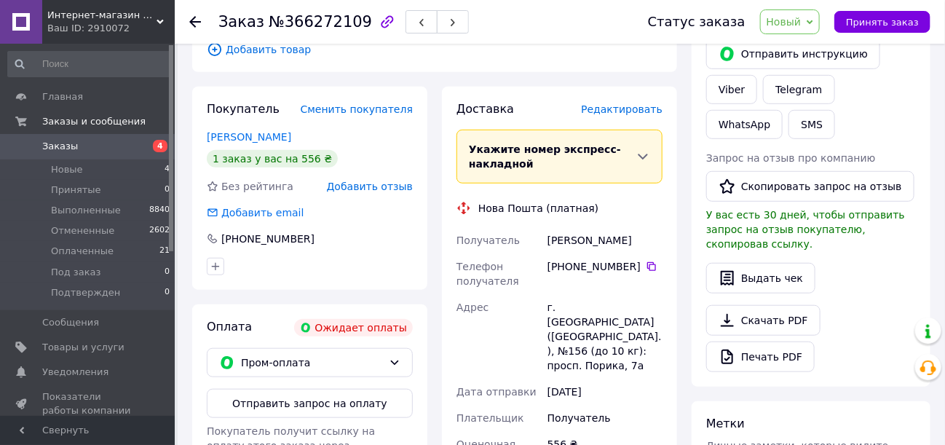
scroll to position [288, 0]
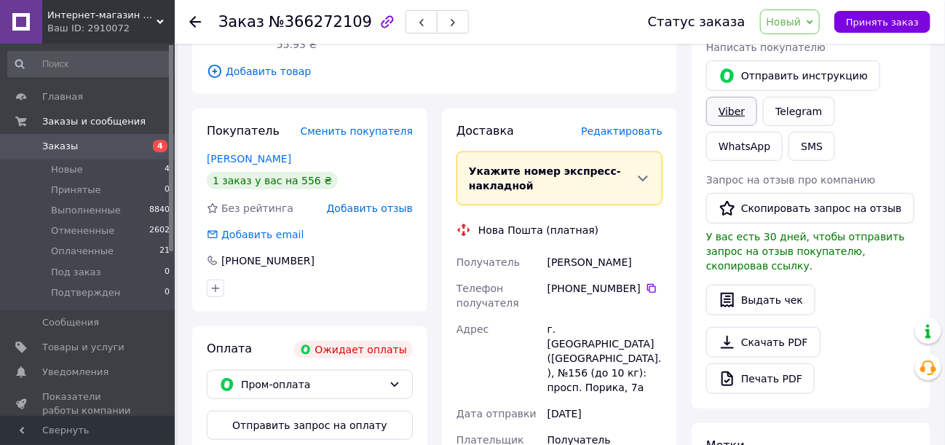
click at [727, 114] on link "Viber" at bounding box center [731, 111] width 51 height 29
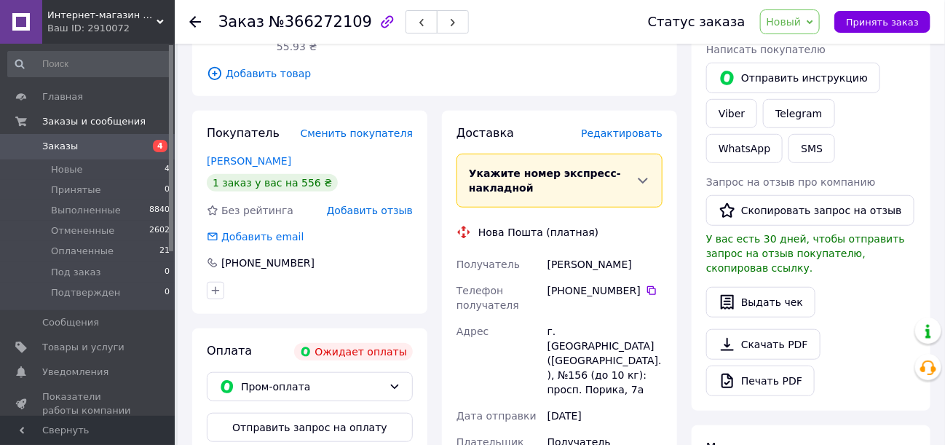
scroll to position [291, 0]
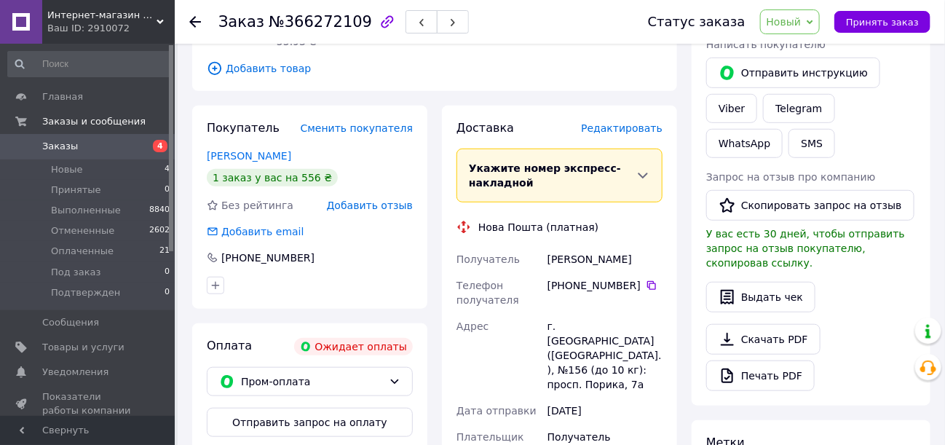
click at [332, 408] on button "Отправить запрос на оплату" at bounding box center [310, 422] width 206 height 29
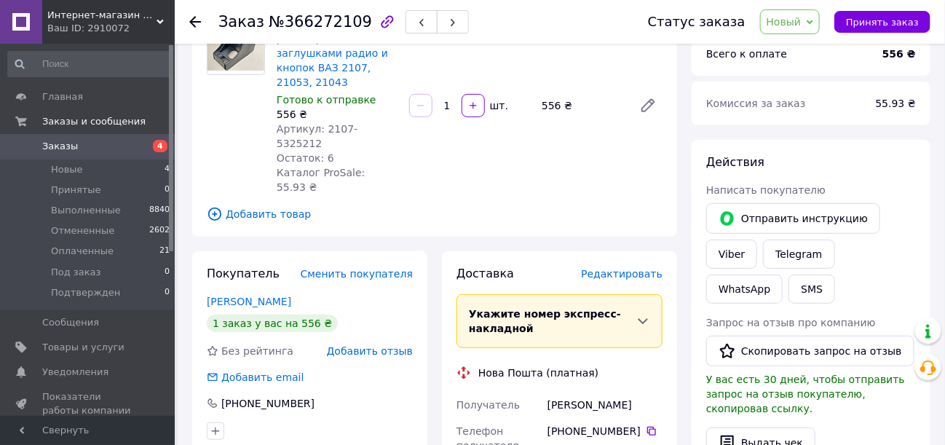
scroll to position [0, 0]
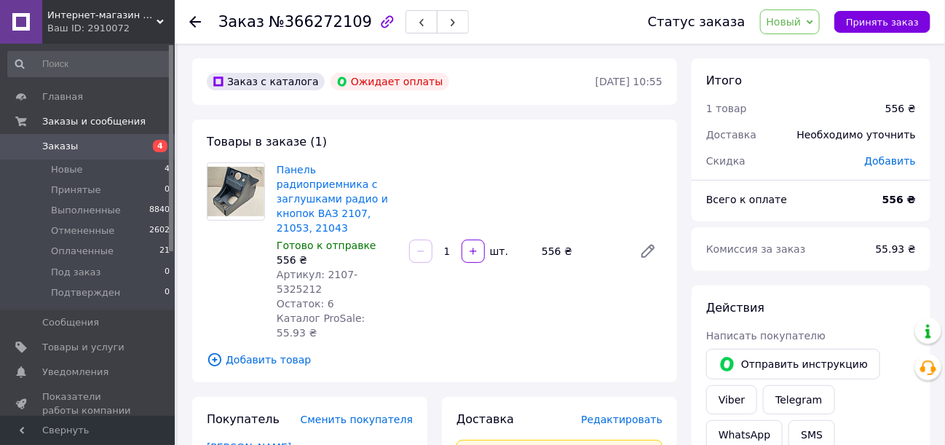
click at [813, 20] on icon at bounding box center [810, 22] width 7 height 7
click at [809, 51] on li "Принят" at bounding box center [803, 51] width 84 height 22
click at [55, 146] on span "Заказы" at bounding box center [60, 146] width 36 height 13
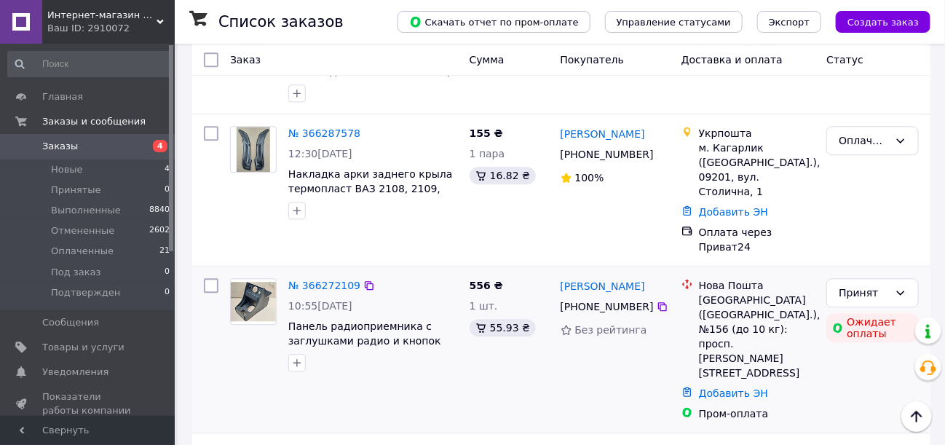
scroll to position [1165, 0]
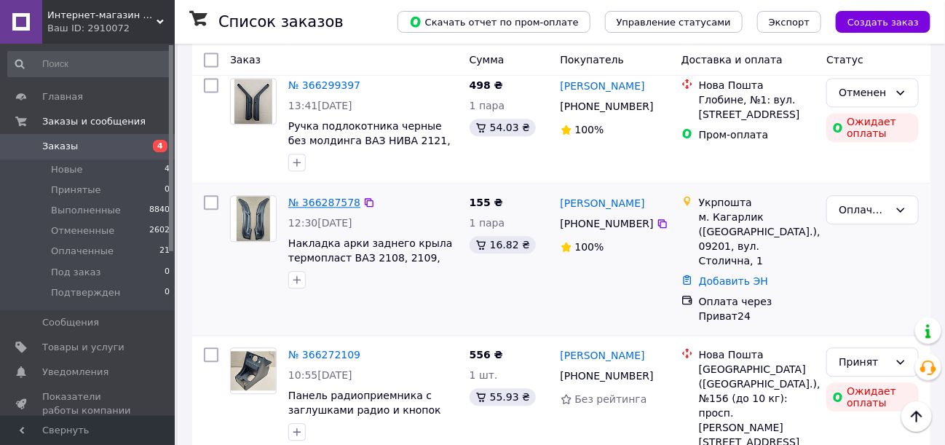
click at [331, 197] on link "№ 366287578" at bounding box center [324, 203] width 72 height 12
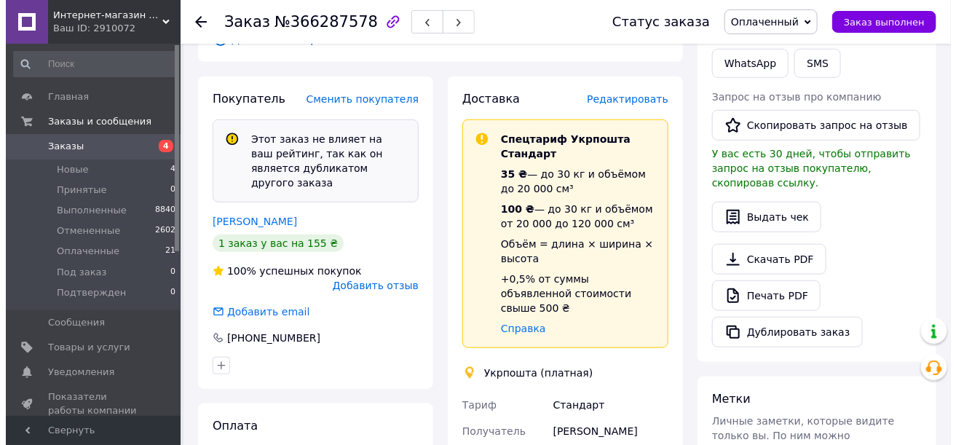
scroll to position [224, 0]
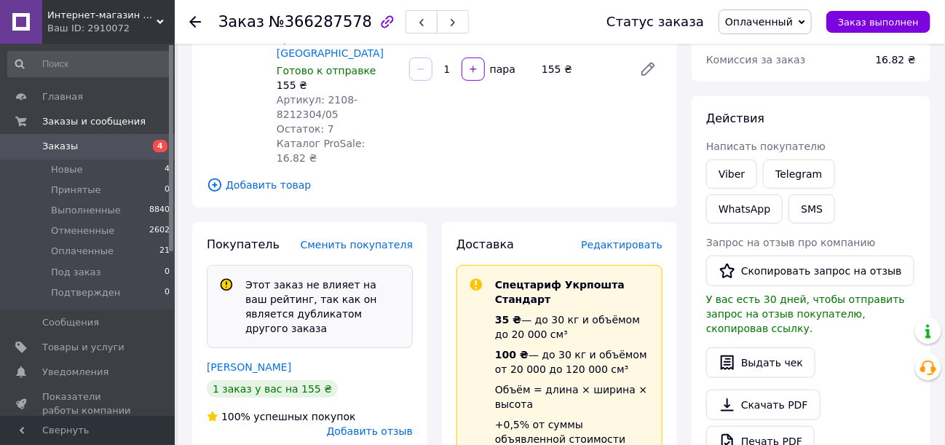
click at [623, 239] on span "Редактировать" at bounding box center [622, 245] width 82 height 12
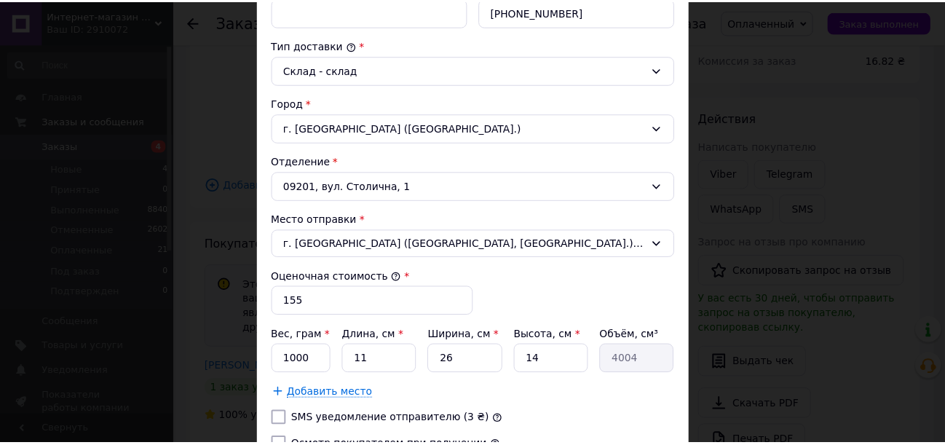
scroll to position [437, 0]
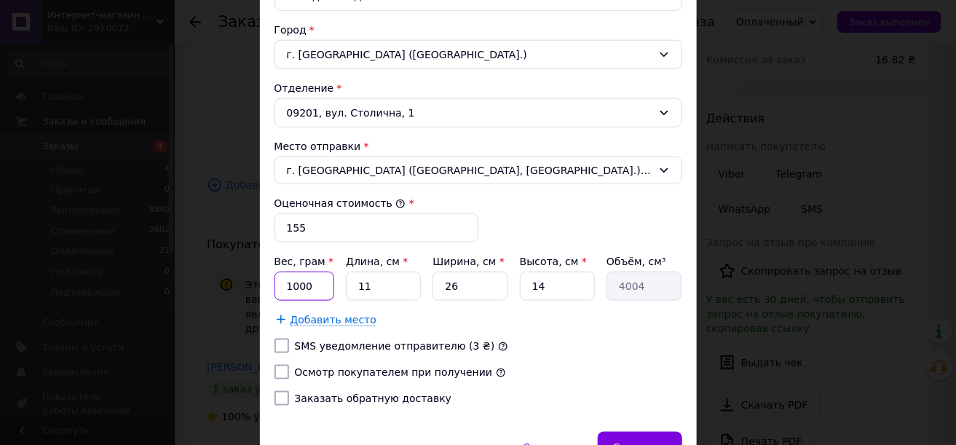
click at [309, 282] on input "1000" at bounding box center [305, 286] width 60 height 29
click at [378, 284] on input "11" at bounding box center [383, 286] width 75 height 29
type input "1"
type input "364"
type input "3"
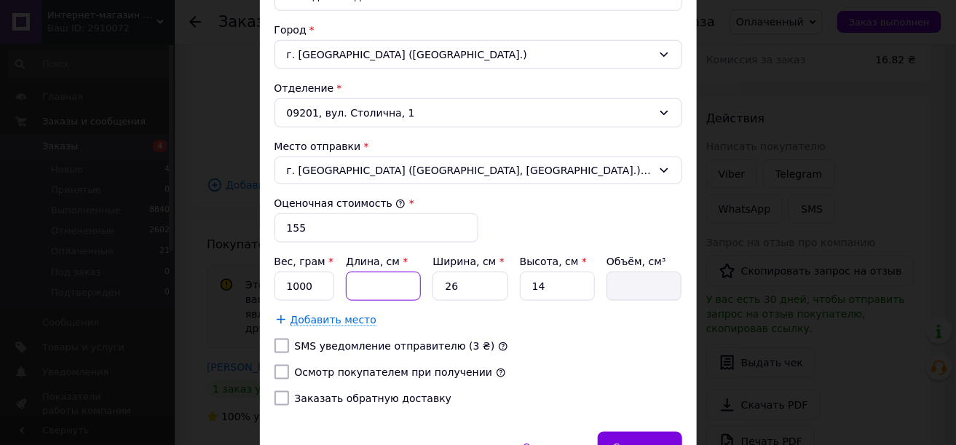
type input "1092"
type input "35"
type input "12740"
type input "35"
click at [471, 288] on input "26" at bounding box center [470, 286] width 75 height 29
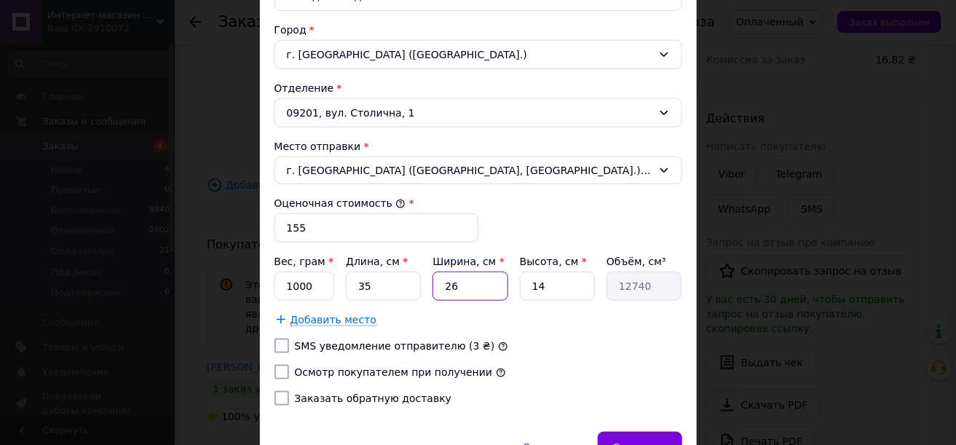
type input "2"
type input "980"
type input "1"
type input "490"
type input "12"
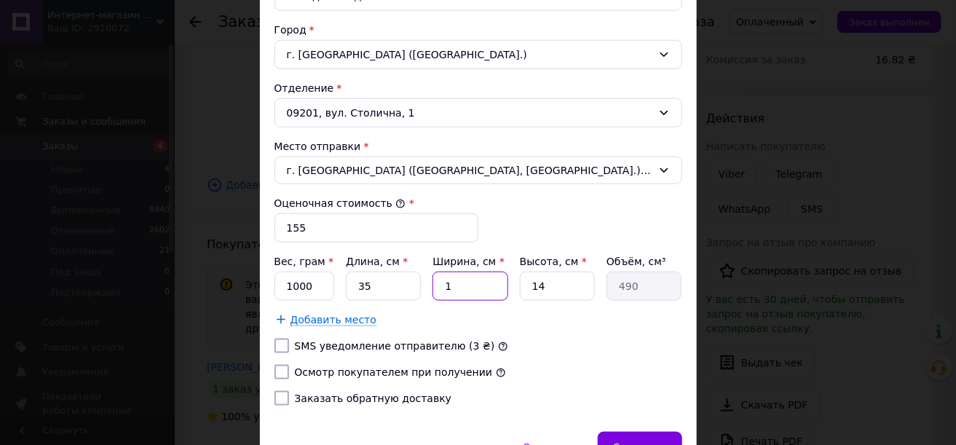
type input "5880"
type input "12"
click at [566, 284] on input "14" at bounding box center [557, 286] width 75 height 29
type input "1"
type input "420"
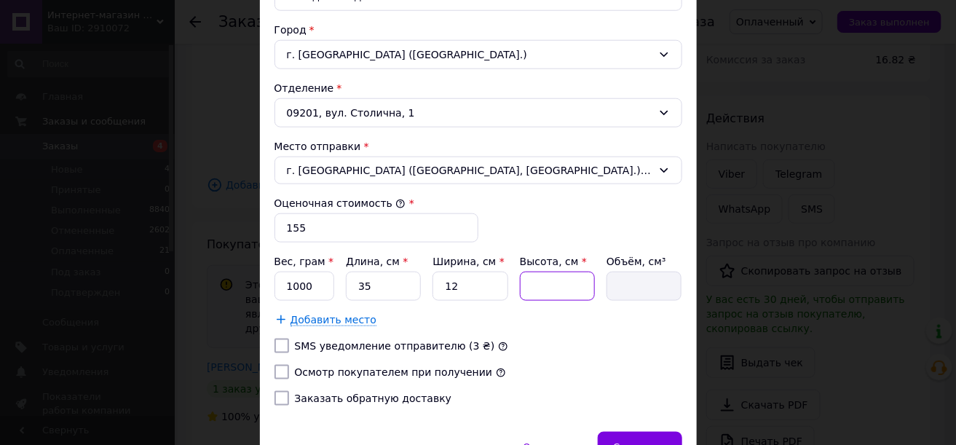
type input "8"
type input "3360"
type input "8"
click at [636, 441] on span "Сохранить" at bounding box center [639, 446] width 53 height 11
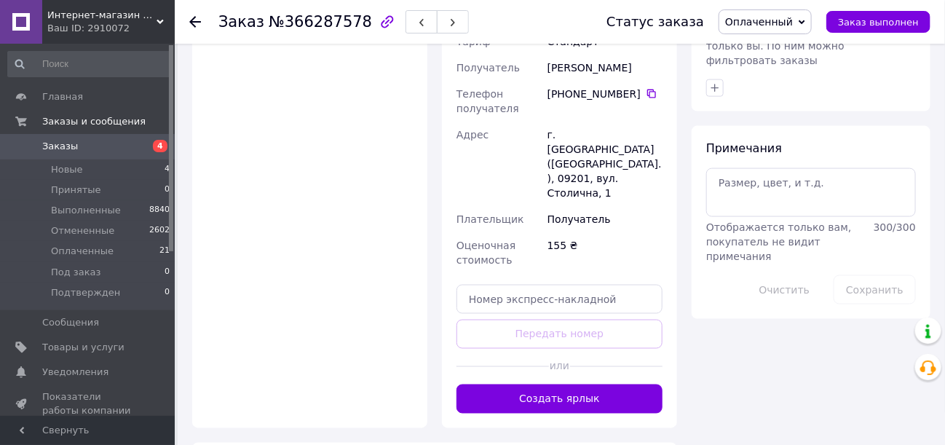
scroll to position [699, 0]
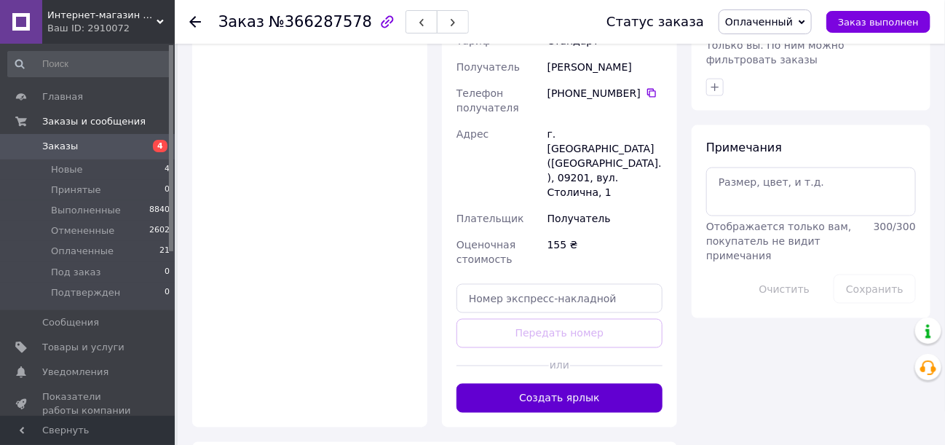
click at [577, 384] on button "Создать ярлык" at bounding box center [560, 398] width 206 height 29
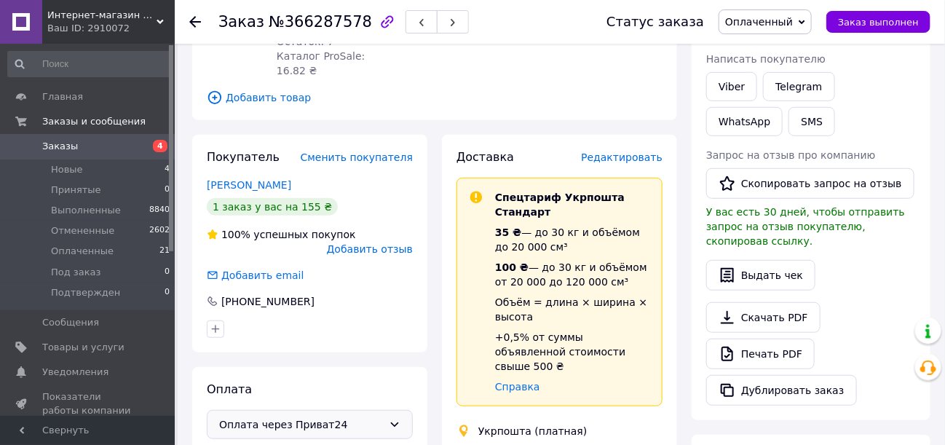
scroll to position [262, 0]
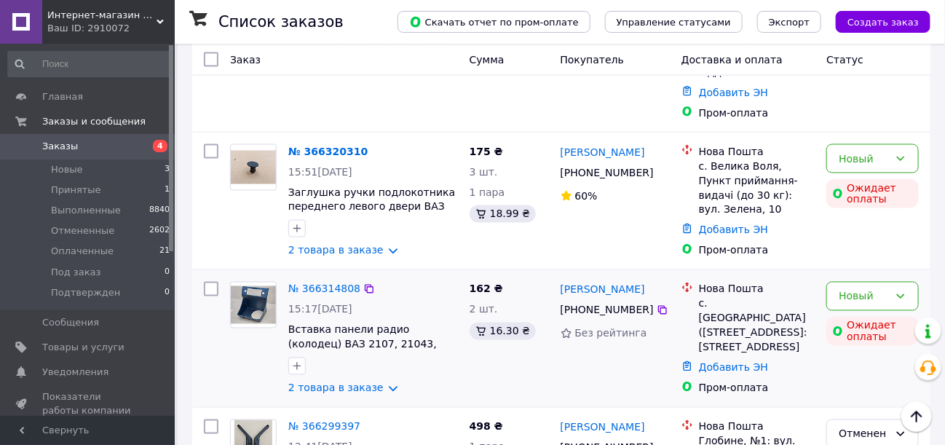
scroll to position [801, 0]
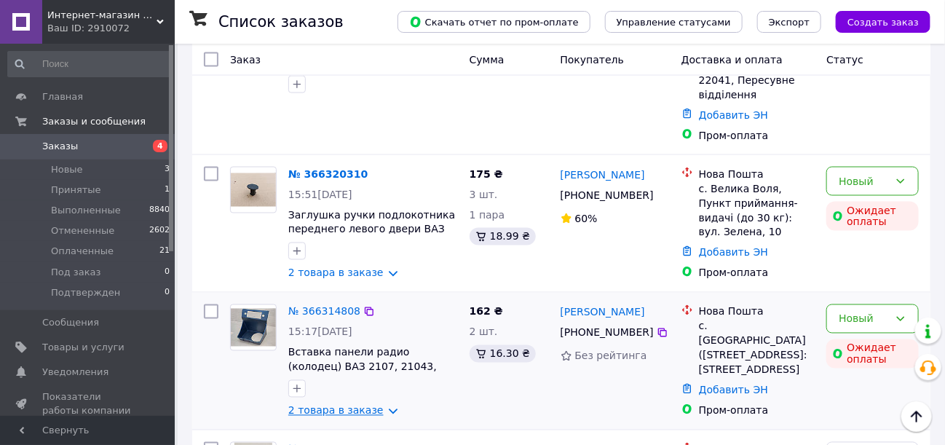
click at [350, 405] on link "2 товара в заказе" at bounding box center [335, 411] width 95 height 12
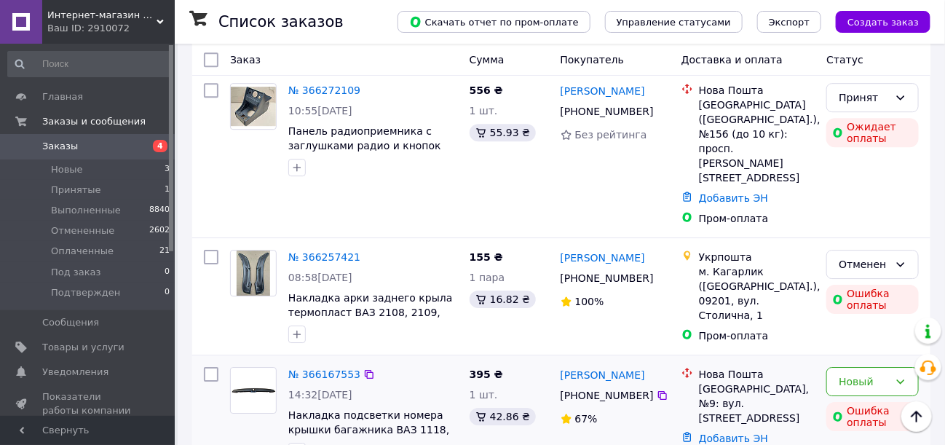
scroll to position [1602, 0]
click at [331, 368] on link "№ 366167553" at bounding box center [324, 374] width 72 height 12
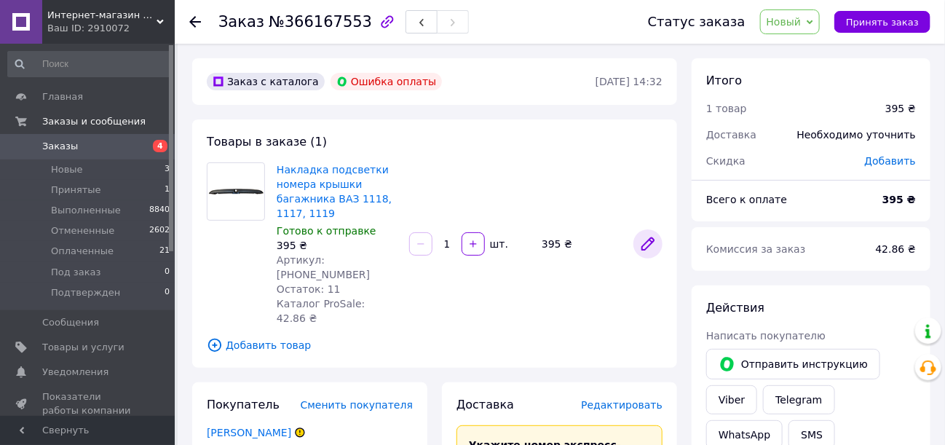
click at [649, 238] on icon at bounding box center [648, 244] width 12 height 12
click at [58, 144] on span "Заказы" at bounding box center [60, 146] width 36 height 13
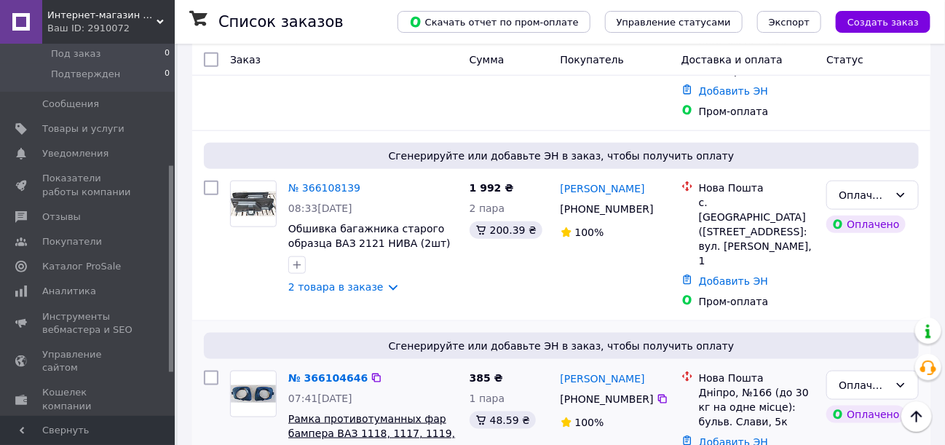
scroll to position [2694, 0]
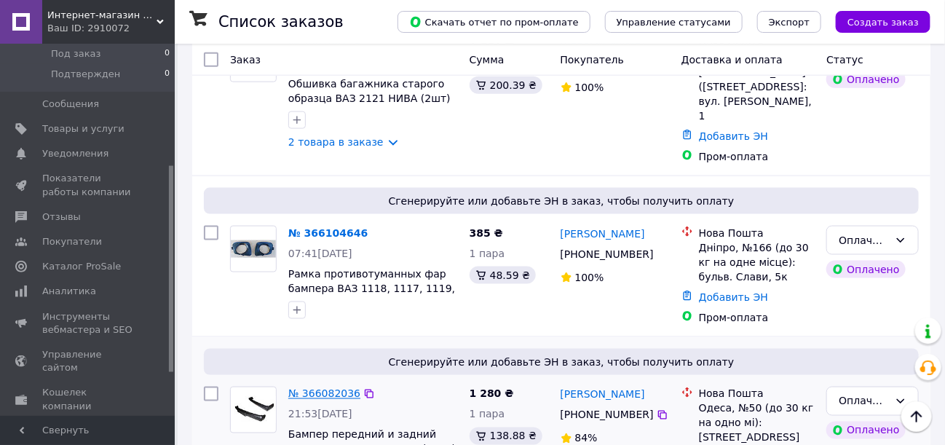
click at [328, 388] on link "№ 366082036" at bounding box center [324, 394] width 72 height 12
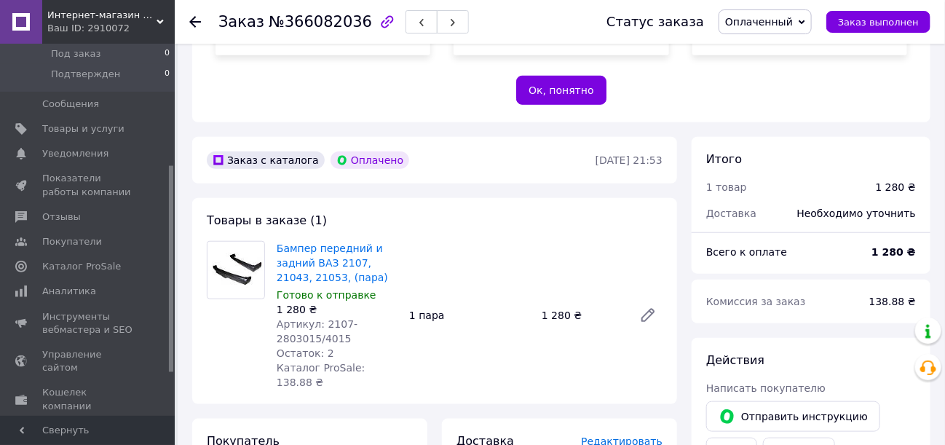
scroll to position [367, 0]
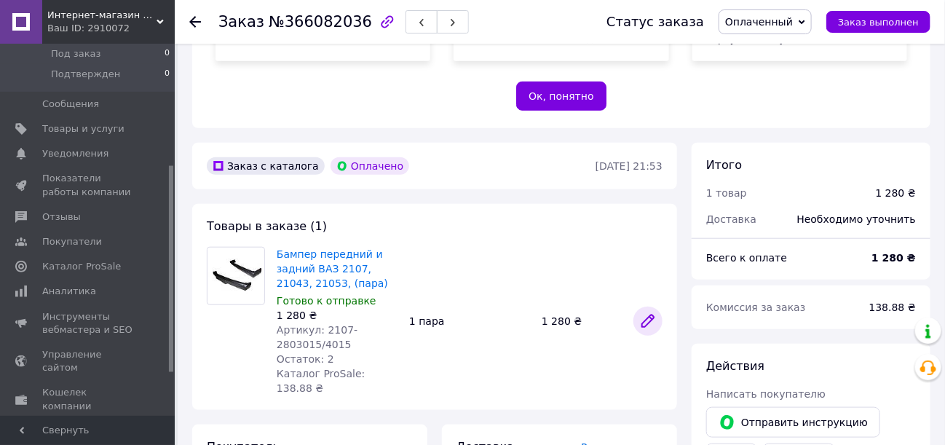
click at [651, 315] on icon at bounding box center [648, 321] width 12 height 12
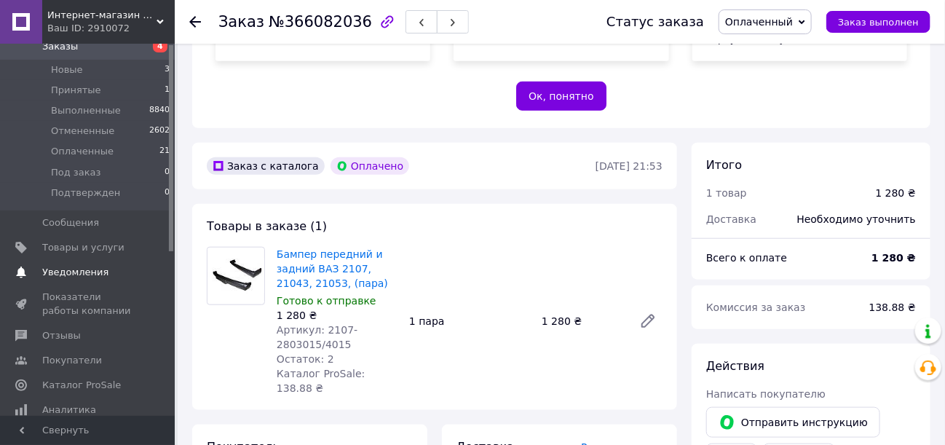
scroll to position [0, 0]
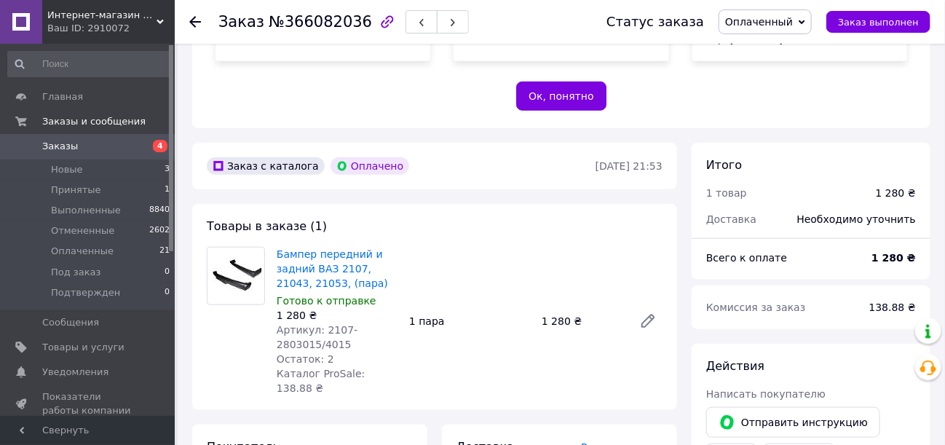
click at [57, 146] on span "Заказы" at bounding box center [60, 146] width 36 height 13
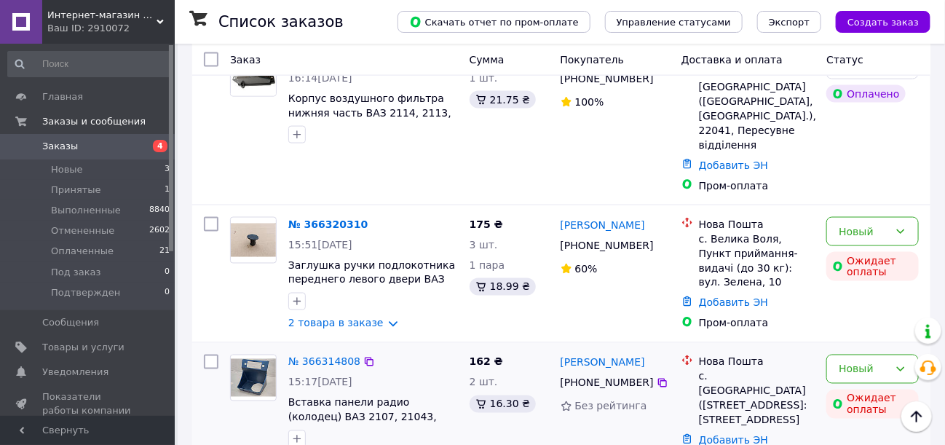
scroll to position [728, 0]
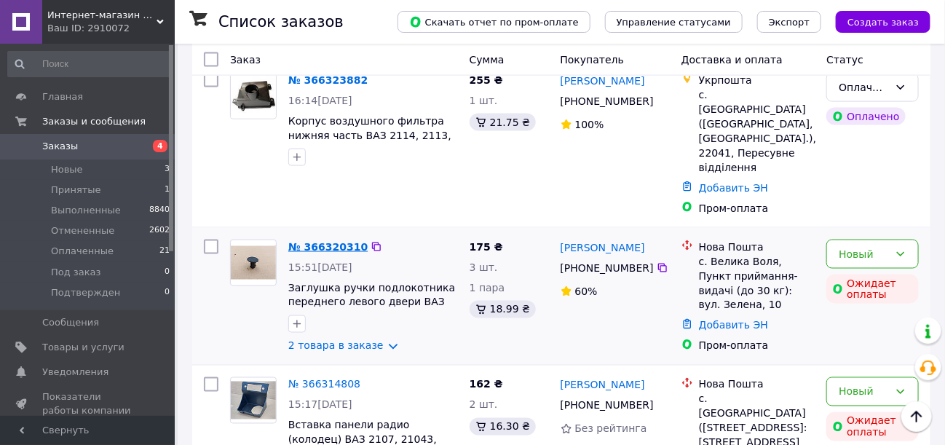
click at [320, 241] on link "№ 366320310" at bounding box center [327, 247] width 79 height 12
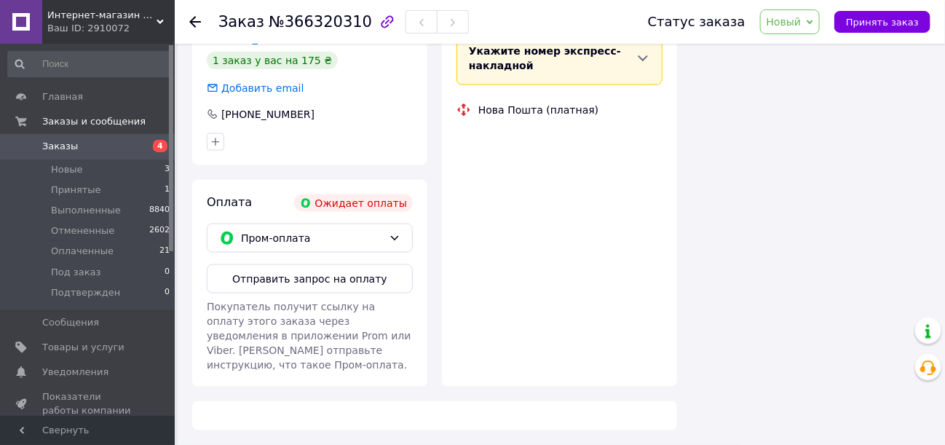
scroll to position [728, 0]
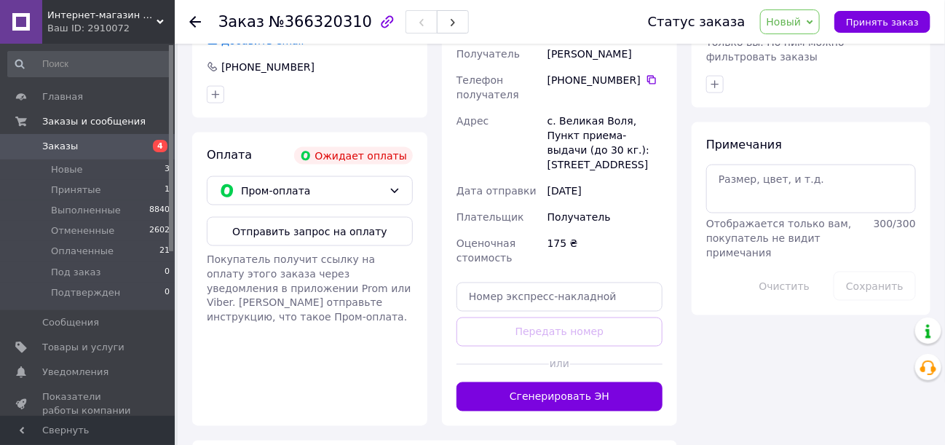
click at [334, 217] on button "Отправить запрос на оплату" at bounding box center [310, 231] width 206 height 29
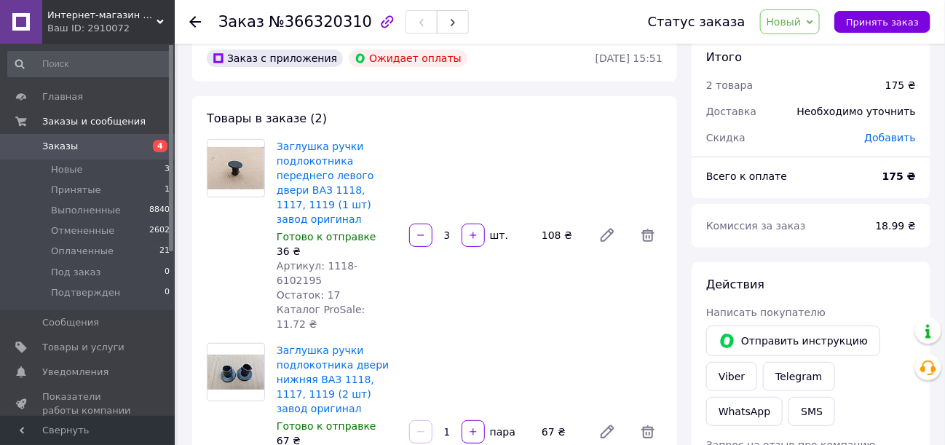
scroll to position [0, 0]
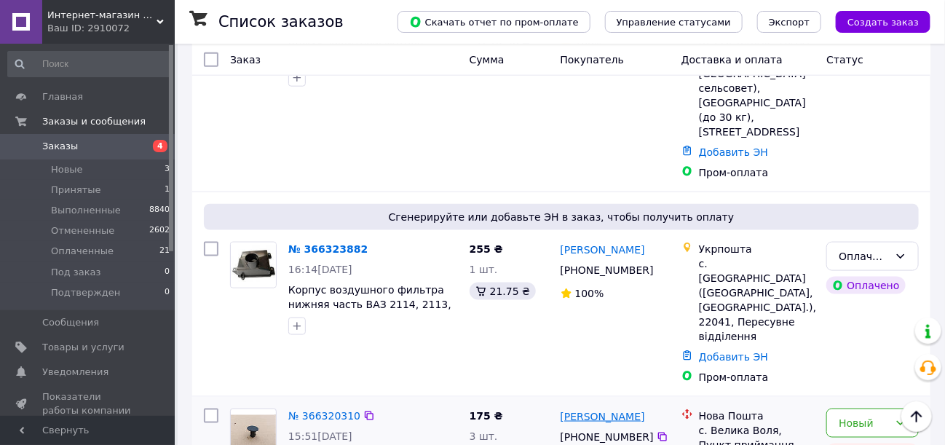
scroll to position [583, 0]
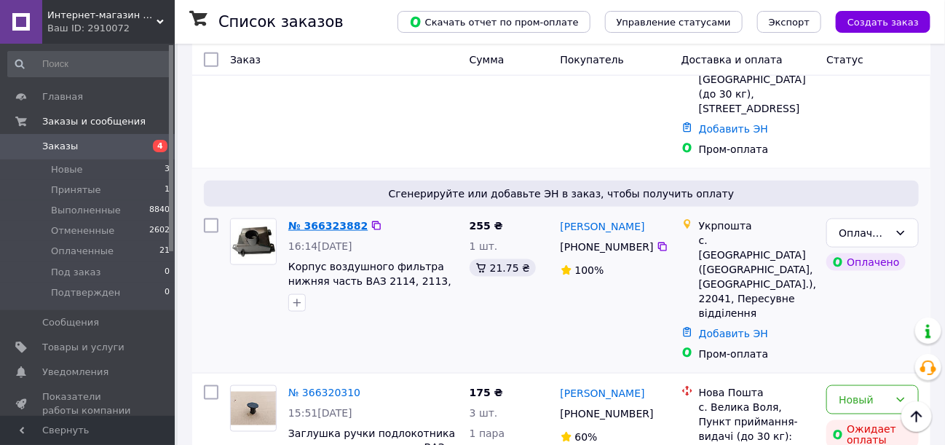
click at [334, 220] on link "№ 366323882" at bounding box center [327, 226] width 79 height 12
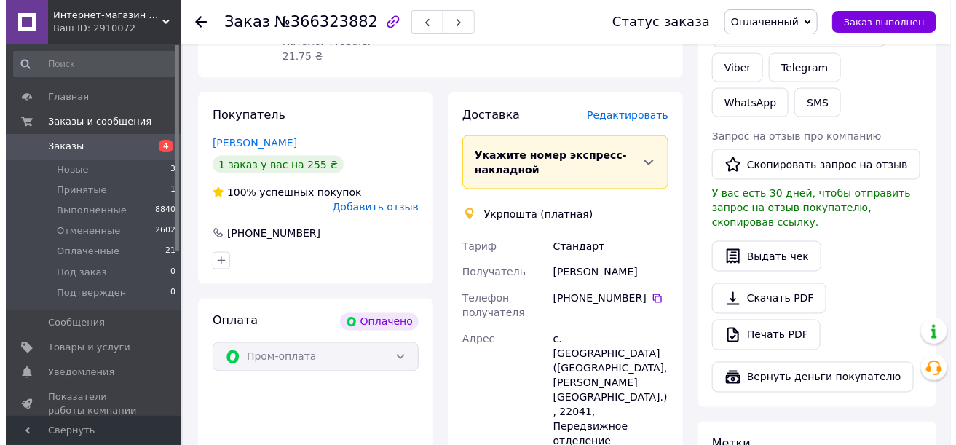
scroll to position [655, 0]
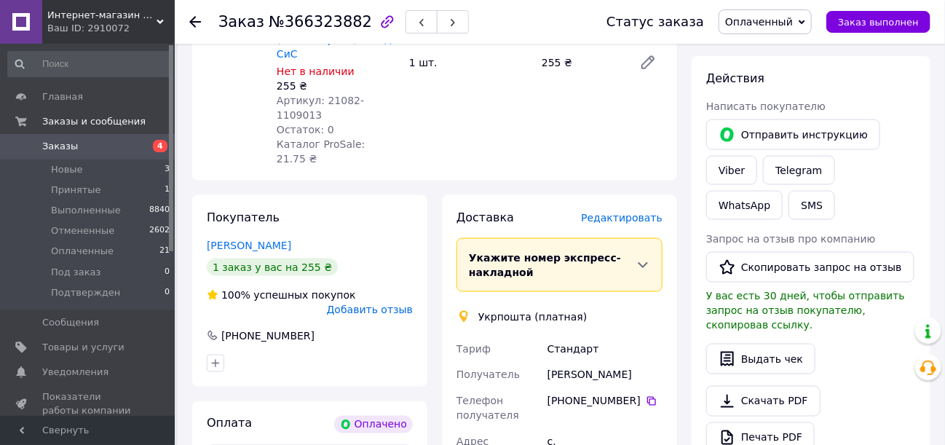
click at [642, 212] on span "Редактировать" at bounding box center [622, 218] width 82 height 12
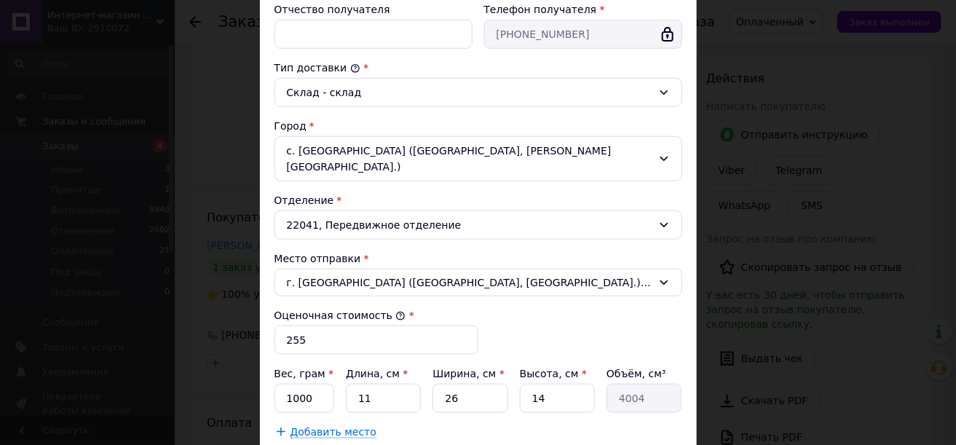
scroll to position [363, 0]
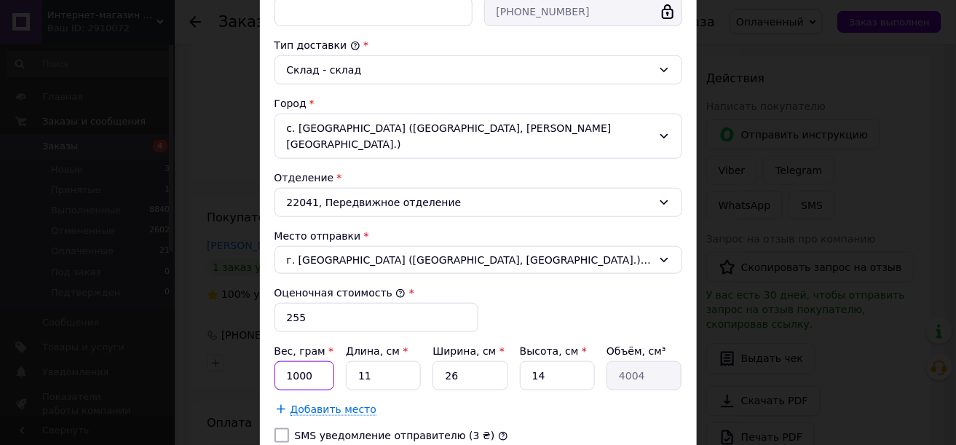
drag, startPoint x: 289, startPoint y: 356, endPoint x: 291, endPoint y: 364, distance: 8.3
click at [290, 361] on input "1000" at bounding box center [305, 375] width 60 height 29
type input "2000"
click at [385, 361] on input "11" at bounding box center [383, 375] width 75 height 29
type input "1"
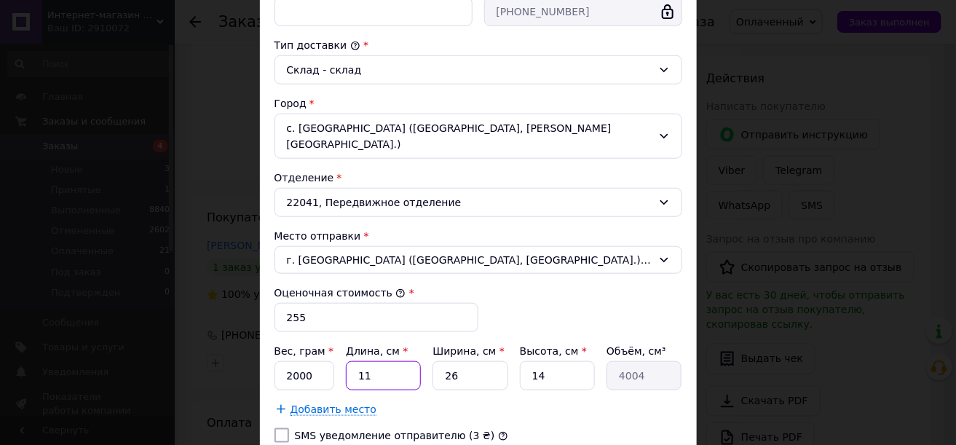
type input "364"
type input "3"
type input "1092"
type input "30"
type input "10920"
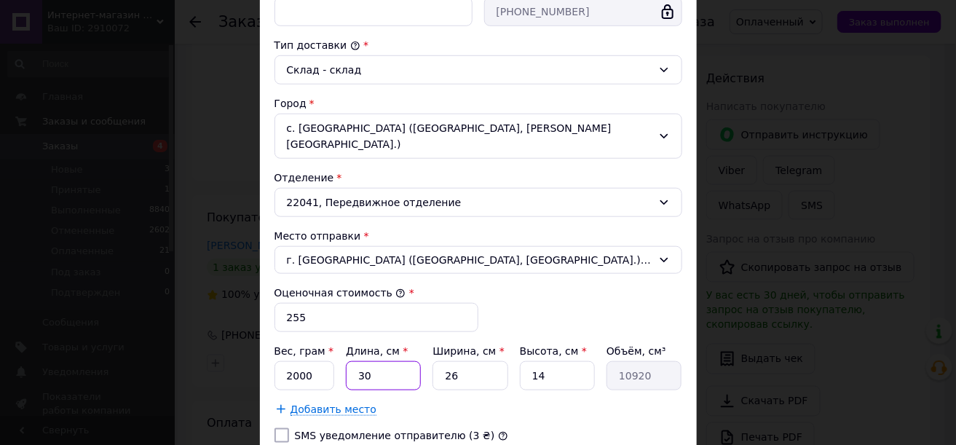
type input "30"
click at [460, 361] on input "26" at bounding box center [470, 375] width 75 height 29
type input "2"
type input "840"
type input "3"
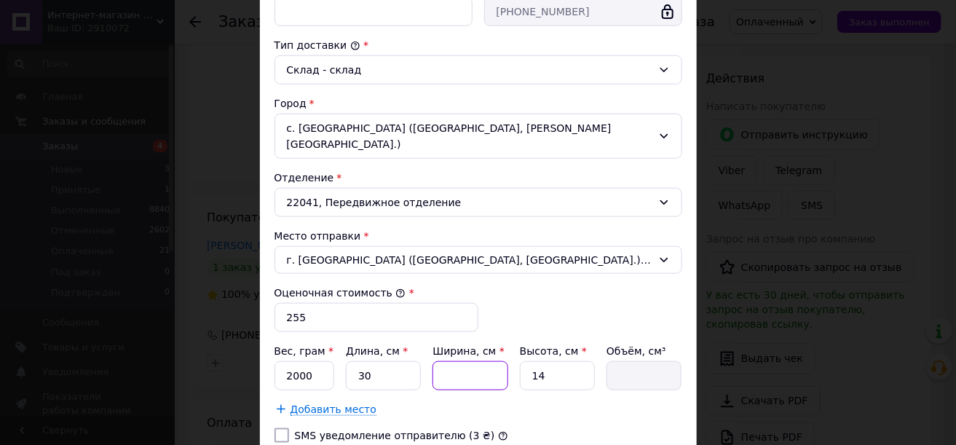
type input "1260"
type input "30"
type input "12600"
type input "30"
click at [546, 361] on input "14" at bounding box center [557, 375] width 75 height 29
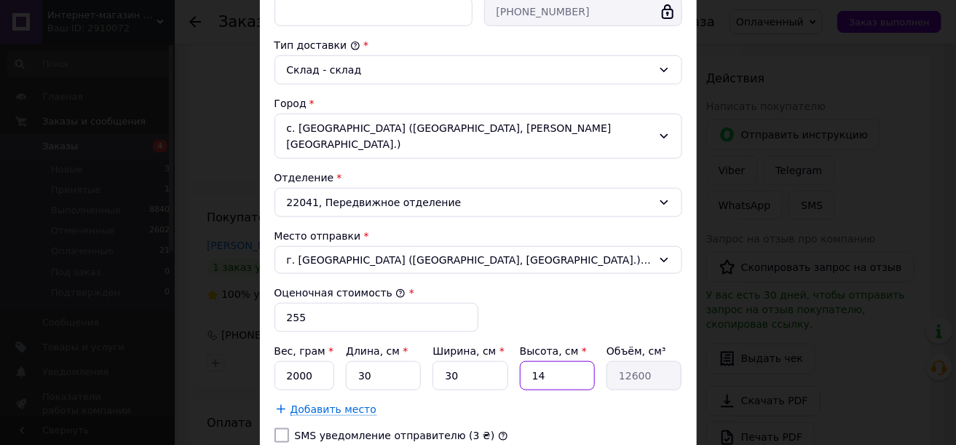
type input "1"
type input "900"
type input "2"
type input "1800"
type input "25"
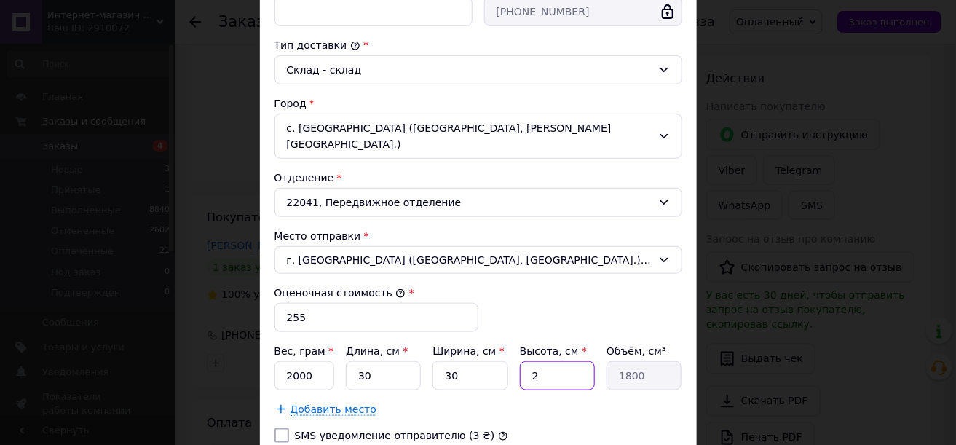
type input "22500"
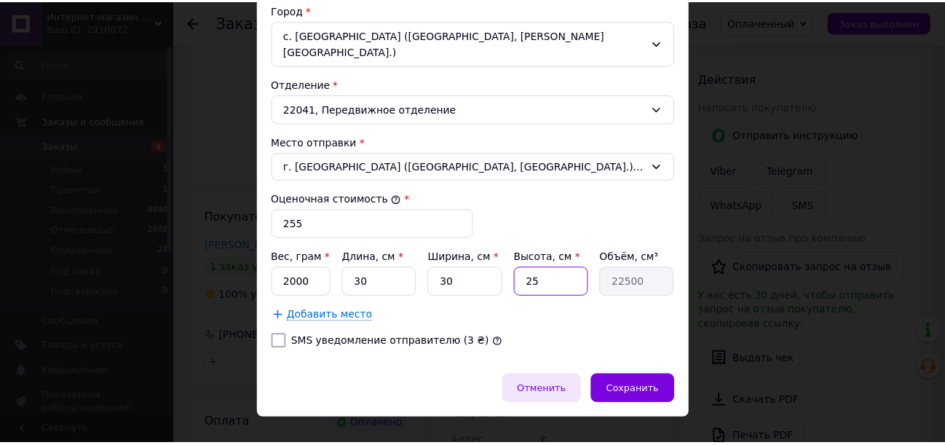
scroll to position [460, 0]
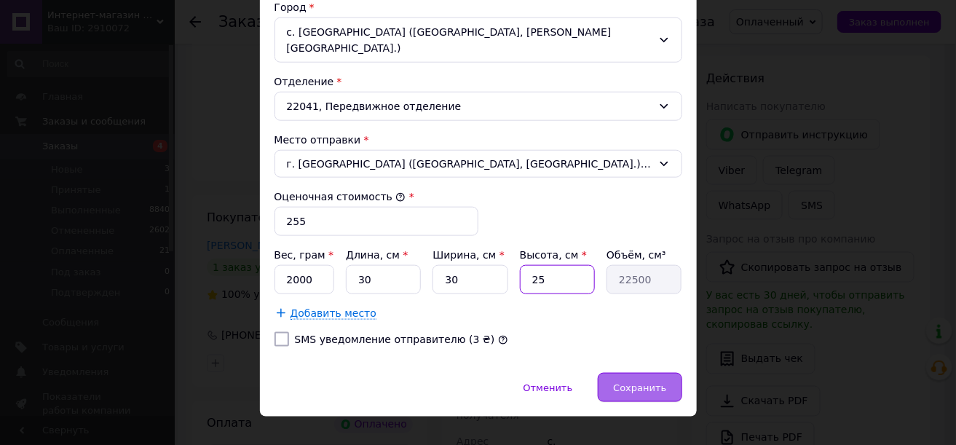
type input "25"
click at [631, 382] on span "Сохранить" at bounding box center [639, 387] width 53 height 11
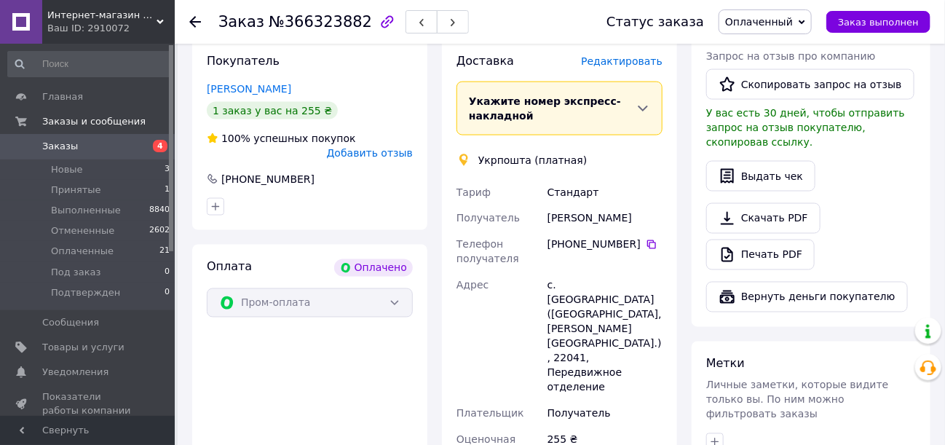
scroll to position [874, 0]
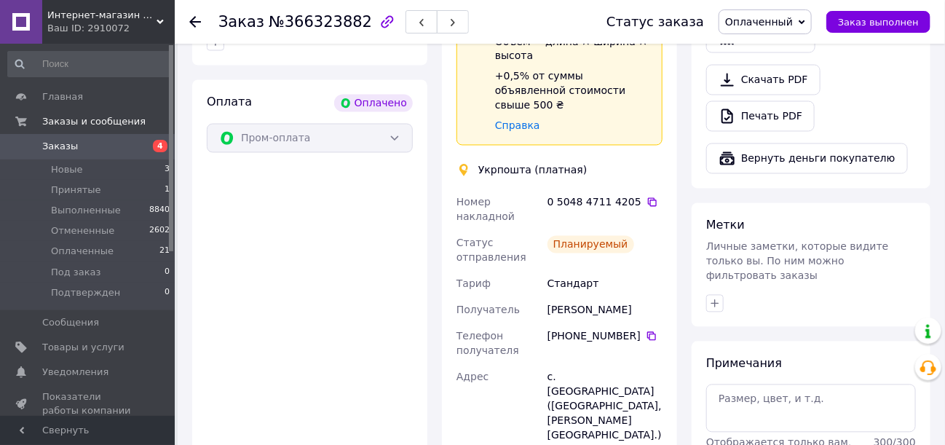
scroll to position [946, 0]
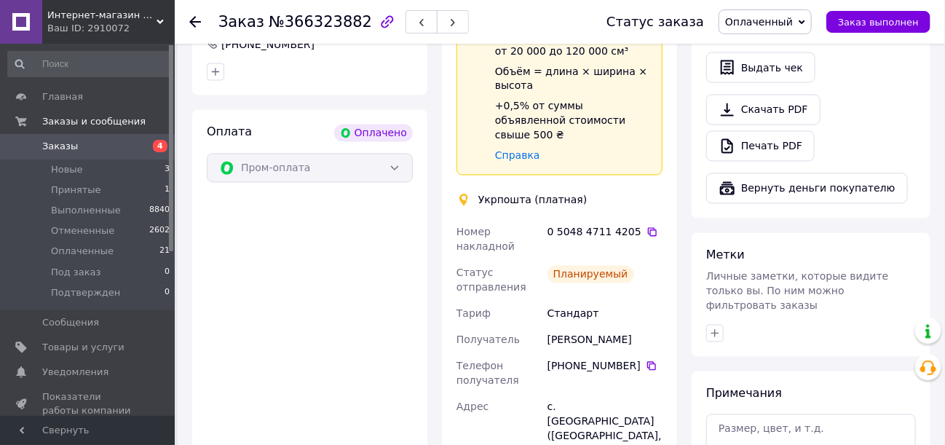
click at [67, 147] on span "Заказы" at bounding box center [60, 146] width 36 height 13
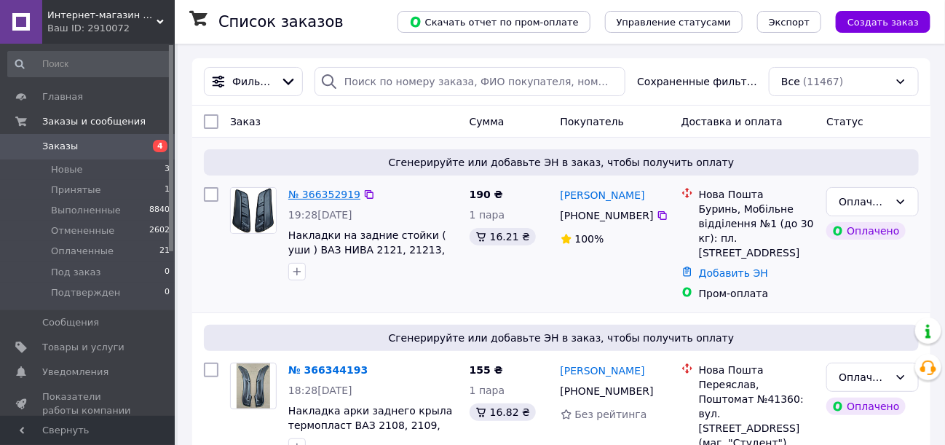
click at [321, 192] on link "№ 366352919" at bounding box center [324, 195] width 72 height 12
click at [323, 366] on link "№ 366344193" at bounding box center [327, 370] width 79 height 12
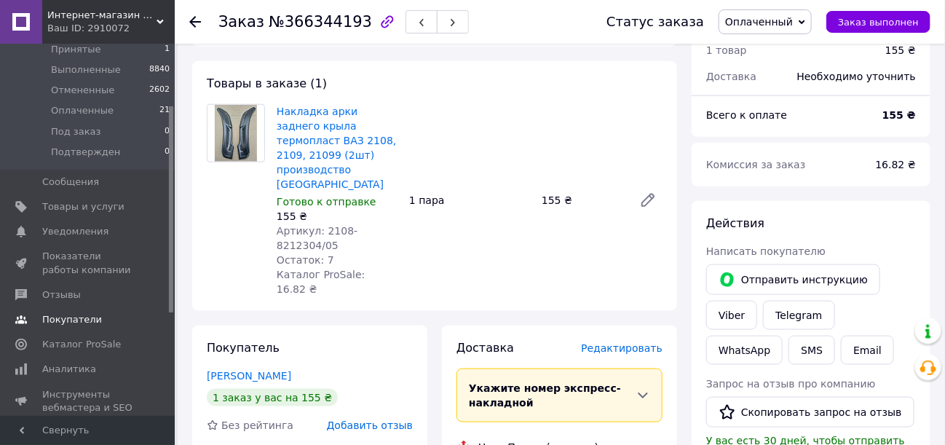
scroll to position [146, 0]
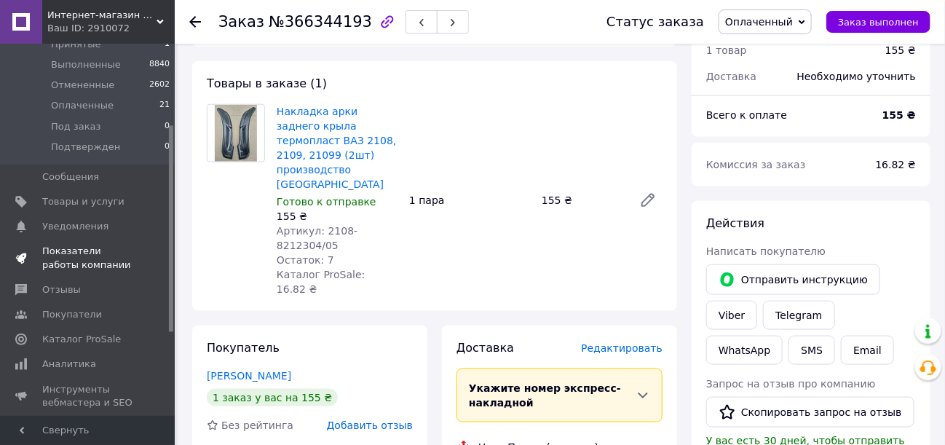
click at [75, 256] on span "Показатели работы компании" at bounding box center [88, 258] width 92 height 26
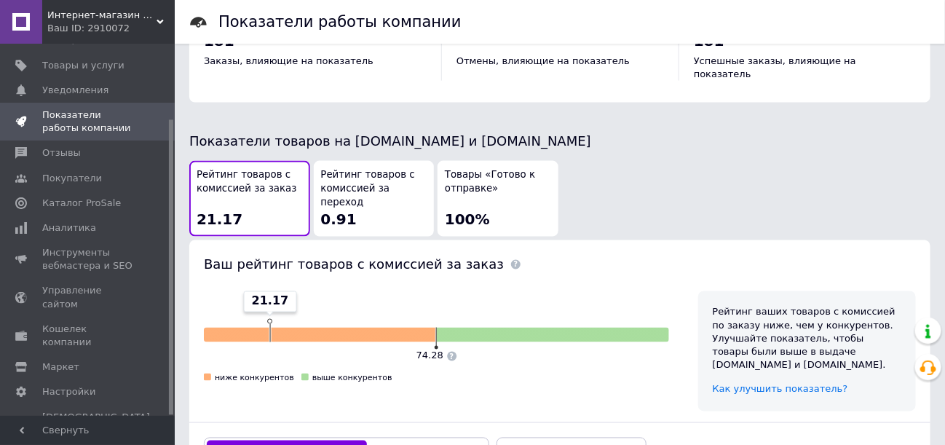
scroll to position [801, 0]
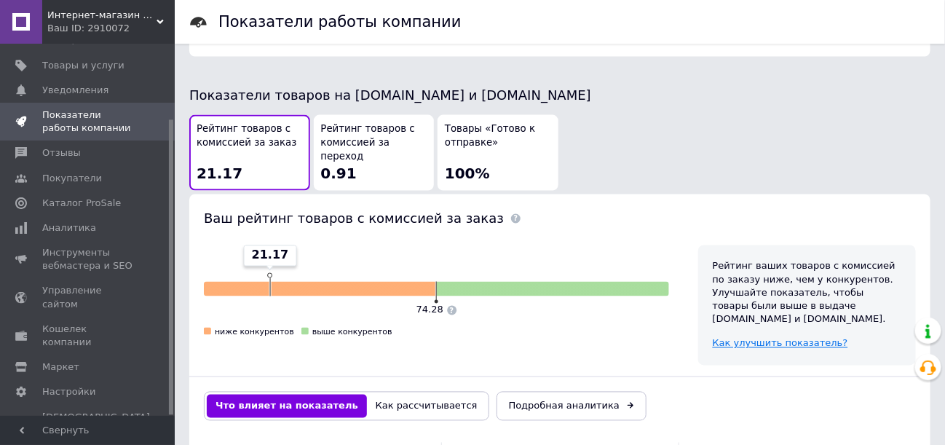
click at [792, 338] on span "Как улучшить показатель?" at bounding box center [780, 343] width 135 height 11
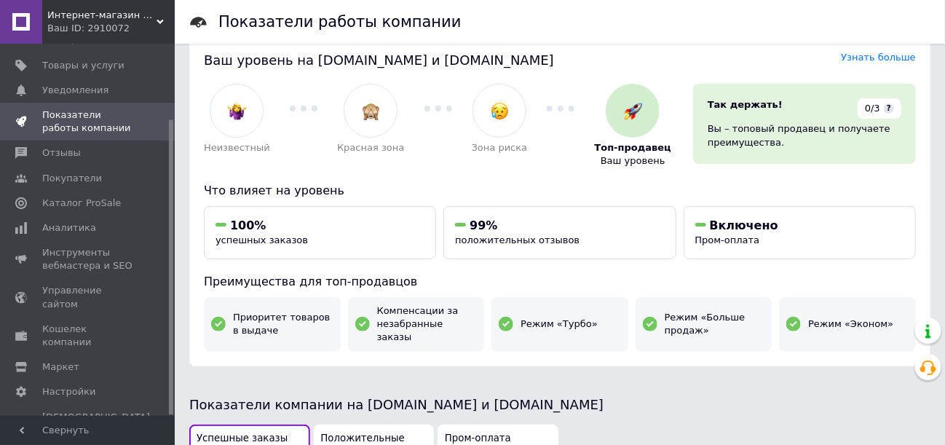
scroll to position [0, 0]
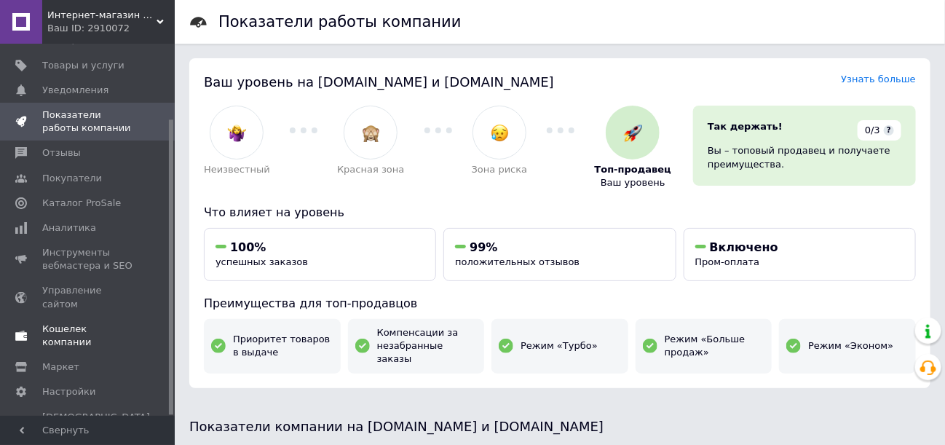
click at [96, 323] on span "Кошелек компании" at bounding box center [88, 336] width 92 height 26
